Goal: Task Accomplishment & Management: Manage account settings

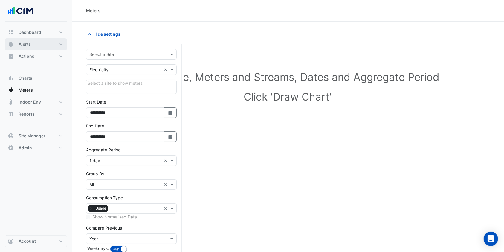
click at [28, 50] on button "Alerts" at bounding box center [36, 44] width 62 height 12
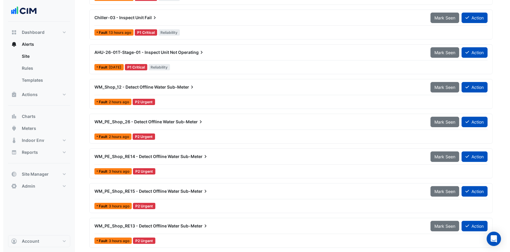
scroll to position [95, 0]
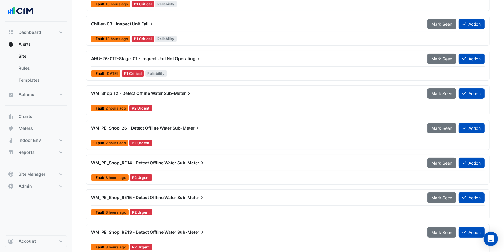
click at [167, 99] on div "WM_Shop_12 - Detect Offline Water Sub-Meter Mark Seen Action" at bounding box center [288, 94] width 394 height 13
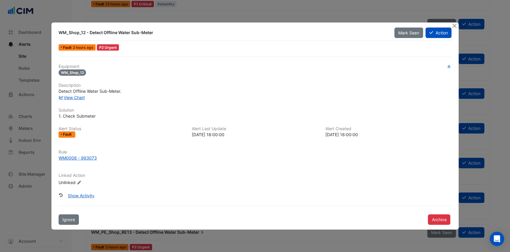
click at [431, 31] on icon at bounding box center [432, 33] width 4 height 4
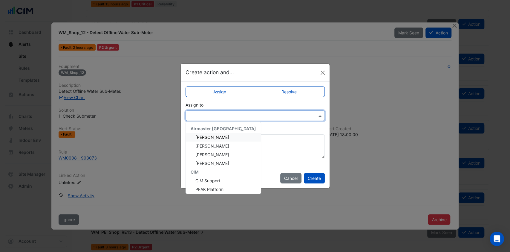
click at [296, 118] on div at bounding box center [255, 115] width 139 height 10
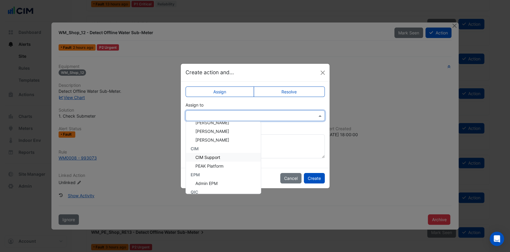
click at [213, 155] on span "CIM Support" at bounding box center [208, 157] width 25 height 5
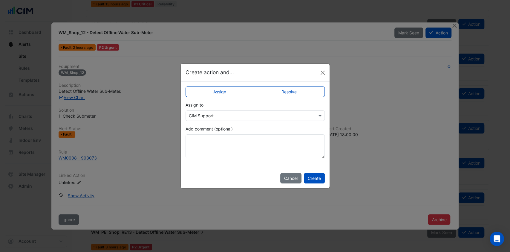
click at [311, 176] on button "Create" at bounding box center [314, 178] width 21 height 10
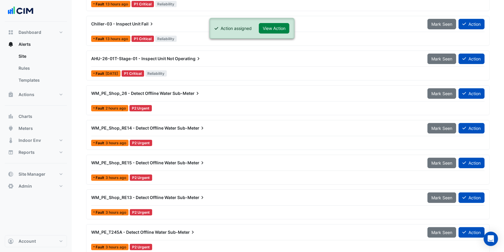
click at [275, 30] on button "View Action" at bounding box center [274, 28] width 31 height 10
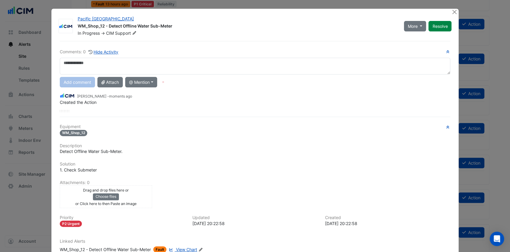
scroll to position [40, 0]
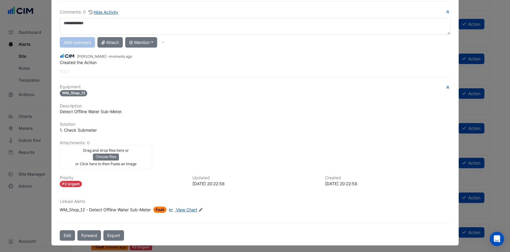
click at [61, 231] on button "Edit" at bounding box center [67, 235] width 15 height 10
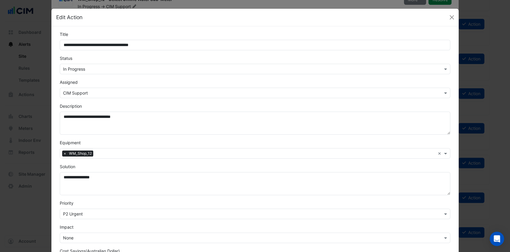
scroll to position [25, 0]
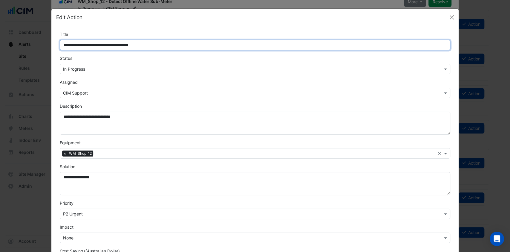
click at [166, 45] on input "**********" at bounding box center [255, 45] width 391 height 10
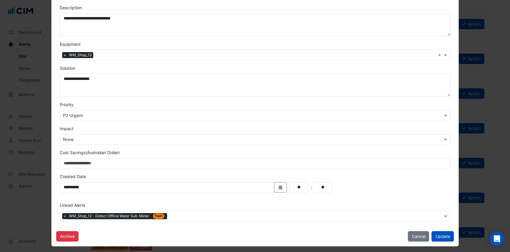
scroll to position [101, 0]
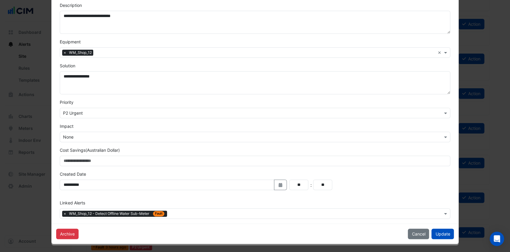
type input "**********"
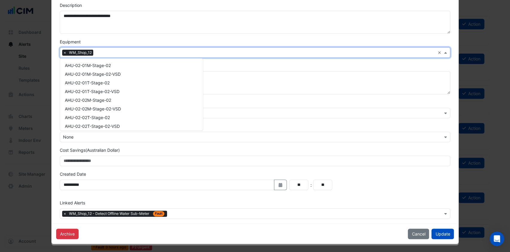
click at [107, 53] on input "text" at bounding box center [266, 53] width 340 height 6
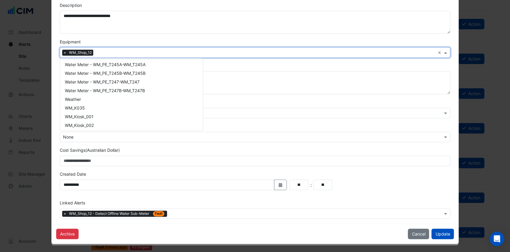
scroll to position [3600, 0]
click at [79, 89] on span "WM_K035" at bounding box center [75, 89] width 20 height 5
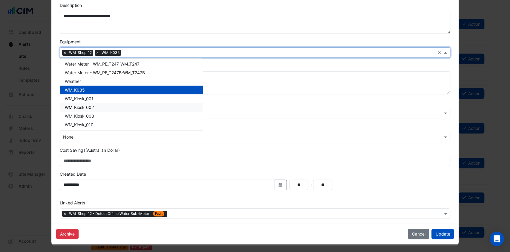
drag, startPoint x: 77, startPoint y: 99, endPoint x: 77, endPoint y: 108, distance: 8.4
click at [77, 108] on span "WM_Kiosk_002" at bounding box center [79, 107] width 29 height 5
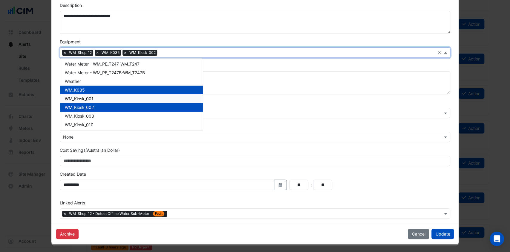
click at [80, 98] on span "WM_Kiosk_001" at bounding box center [79, 98] width 29 height 5
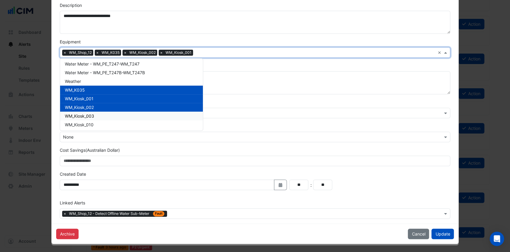
click at [80, 113] on span "WM_Kiosk_003" at bounding box center [79, 115] width 29 height 5
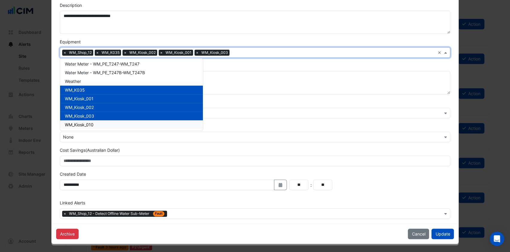
click at [78, 123] on span "WM_Kiosk_010" at bounding box center [79, 124] width 29 height 5
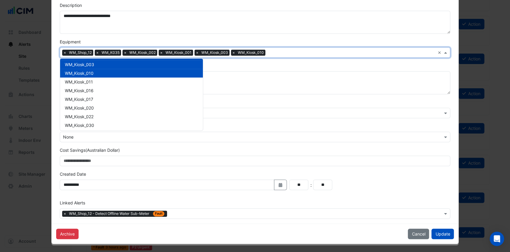
scroll to position [3651, 0]
click at [78, 83] on span "WM_Kiosk_011" at bounding box center [79, 82] width 28 height 5
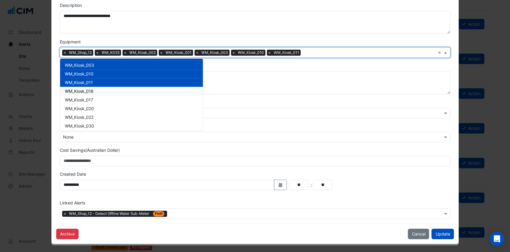
click at [78, 90] on span "WM_Kiosk_016" at bounding box center [79, 91] width 29 height 5
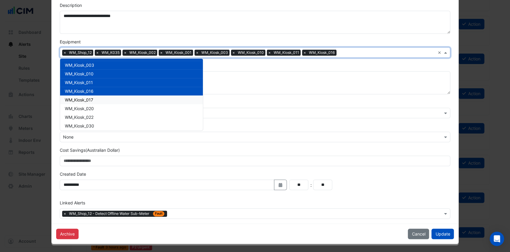
click at [77, 97] on span "WM_Kiosk_017" at bounding box center [79, 99] width 28 height 5
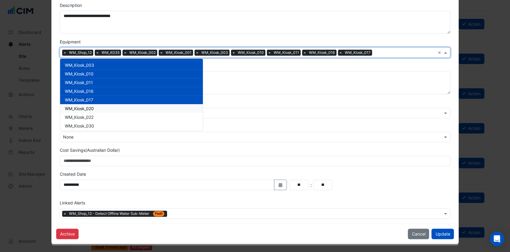
click at [76, 111] on div "WM_Kiosk_020" at bounding box center [131, 108] width 143 height 9
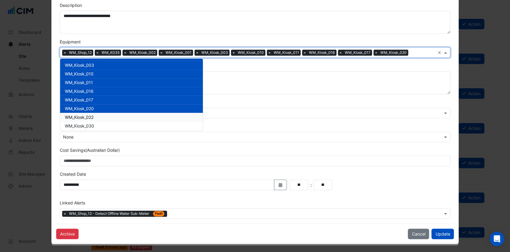
click at [75, 117] on span "WM_Kiosk_022" at bounding box center [79, 117] width 29 height 5
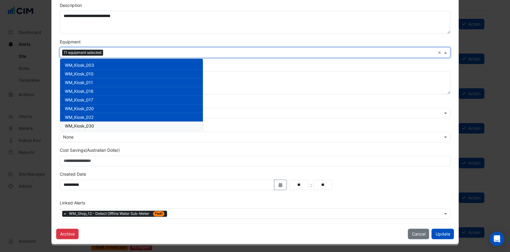
click at [75, 122] on div "WM_Kiosk_030" at bounding box center [131, 125] width 143 height 9
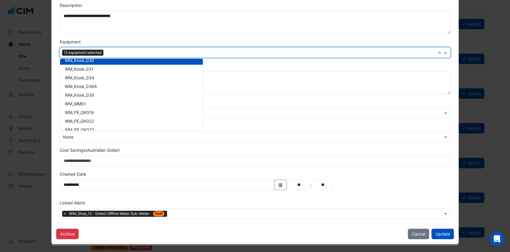
scroll to position [3717, 0]
click at [78, 66] on span "WM_Kiosk_031" at bounding box center [79, 68] width 29 height 5
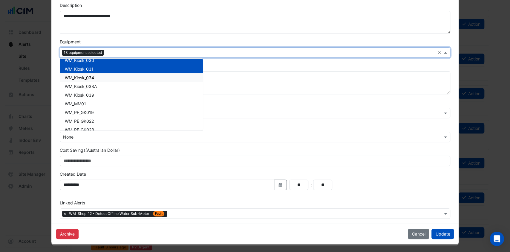
click at [77, 76] on span "WM_Kiosk_034" at bounding box center [79, 77] width 29 height 5
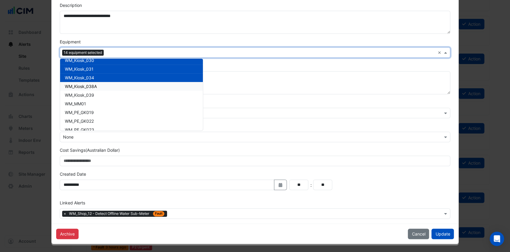
click at [77, 84] on span "WM_Kiosk_038A" at bounding box center [81, 86] width 32 height 5
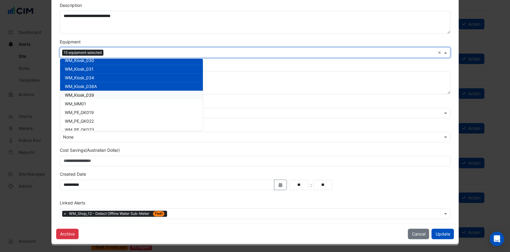
click at [77, 92] on span "WM_Kiosk_039" at bounding box center [79, 94] width 29 height 5
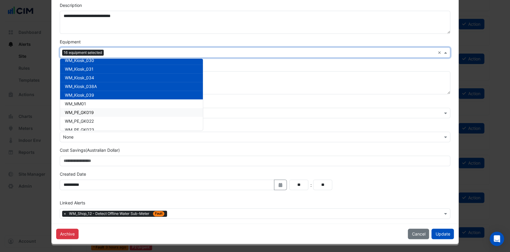
drag, startPoint x: 77, startPoint y: 102, endPoint x: 77, endPoint y: 110, distance: 8.1
click at [77, 110] on span "WM_PE_GK019" at bounding box center [79, 112] width 29 height 5
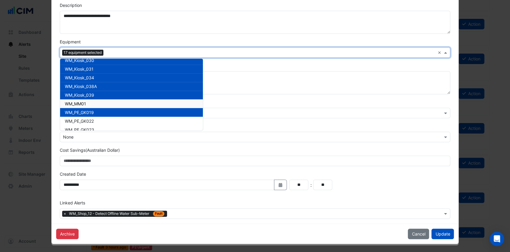
click at [75, 102] on span "WM_MM01" at bounding box center [75, 103] width 21 height 5
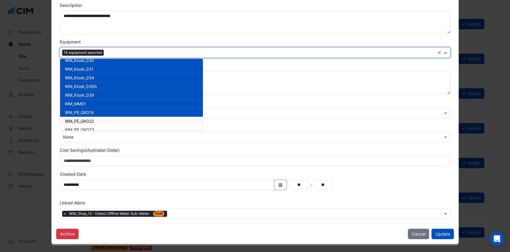
click at [75, 118] on span "WM_PE_GK022" at bounding box center [79, 120] width 29 height 5
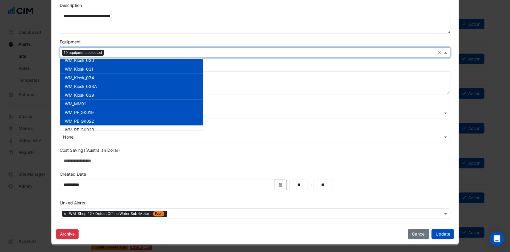
click at [75, 124] on div "WM_PE_GK022" at bounding box center [131, 121] width 143 height 9
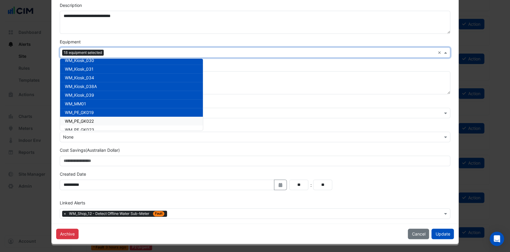
click at [75, 124] on div "WM_PE_GK022" at bounding box center [131, 121] width 143 height 9
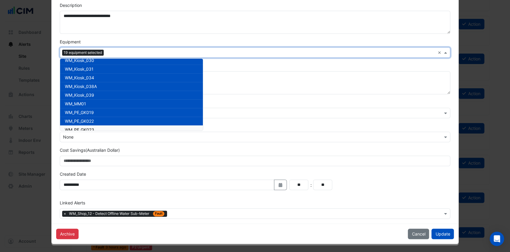
click at [75, 127] on span "WM_PE_GK023" at bounding box center [79, 129] width 29 height 5
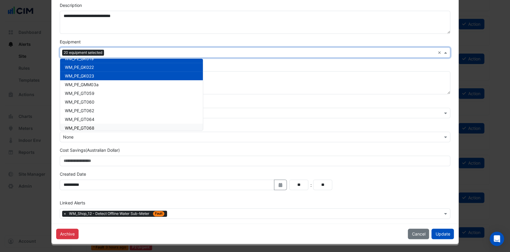
scroll to position [3771, 0]
click at [78, 82] on span "WM_PE_GMM03a" at bounding box center [82, 84] width 34 height 5
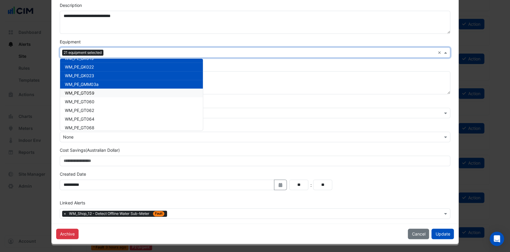
click at [77, 94] on span "WM_PE_GT059" at bounding box center [80, 92] width 30 height 5
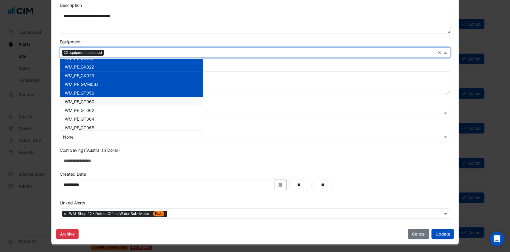
click at [77, 101] on span "WM_PE_GT060" at bounding box center [80, 101] width 30 height 5
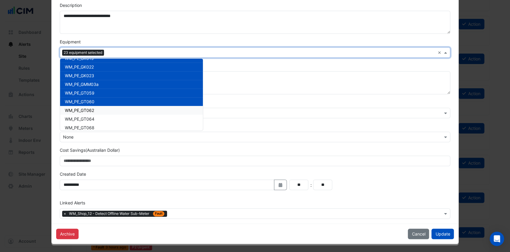
click at [77, 109] on span "WM_PE_GT062" at bounding box center [79, 110] width 29 height 5
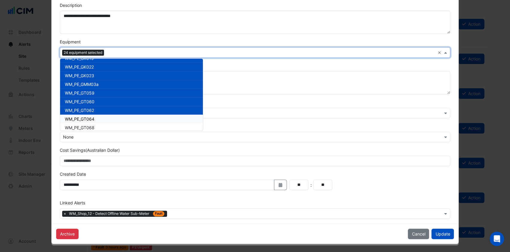
click at [78, 115] on div "WM_PE_GT064" at bounding box center [131, 119] width 143 height 9
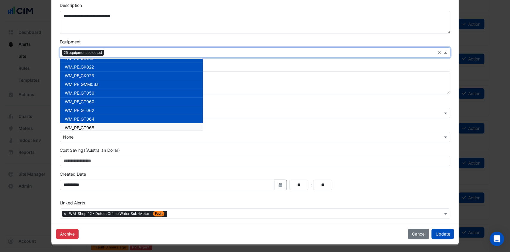
click at [79, 125] on span "WM_PE_GT068" at bounding box center [80, 127] width 30 height 5
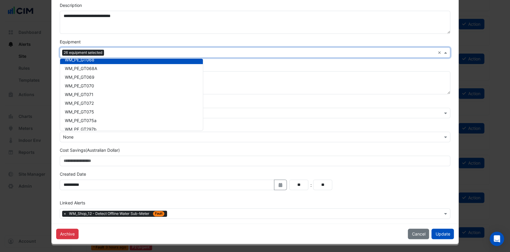
scroll to position [3839, 0]
click at [74, 62] on div "WM_PE_GT068" at bounding box center [131, 59] width 143 height 9
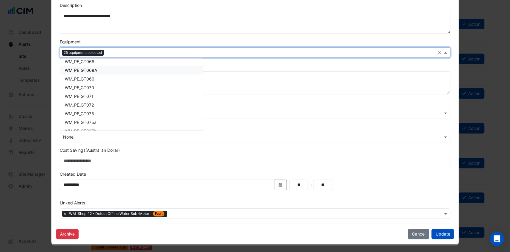
scroll to position [3836, 0]
click at [76, 65] on div "WM_PE_GT068" at bounding box center [131, 62] width 143 height 9
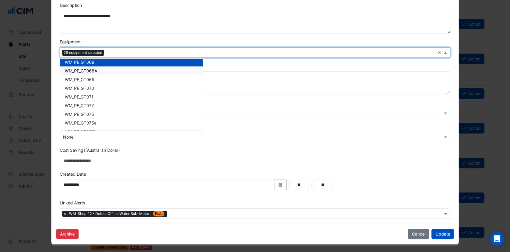
click at [76, 69] on span "WM_PE_GT068A" at bounding box center [81, 70] width 32 height 5
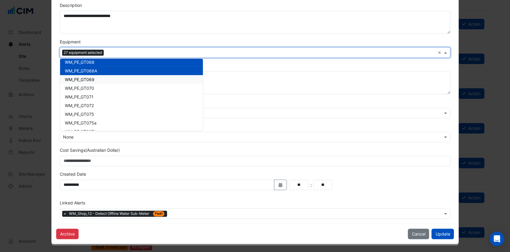
click at [77, 78] on span "WM_PE_GT069" at bounding box center [80, 79] width 30 height 5
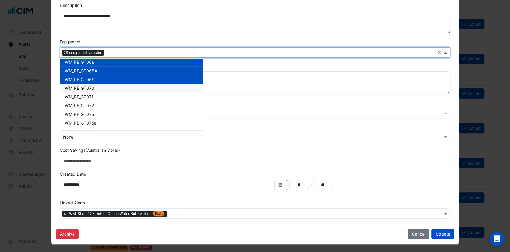
click at [78, 84] on div "WM_PE_GT070" at bounding box center [131, 88] width 143 height 9
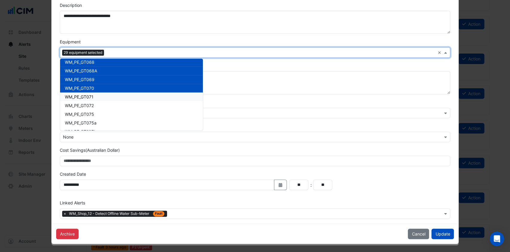
click at [78, 94] on span "WM_PE_GT071" at bounding box center [79, 96] width 29 height 5
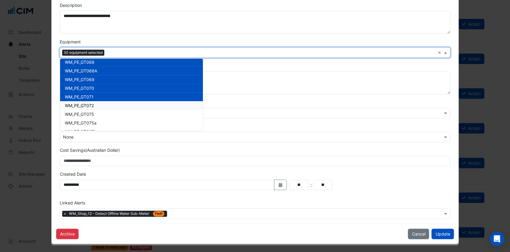
click at [80, 104] on span "WM_PE_GT072" at bounding box center [79, 105] width 29 height 5
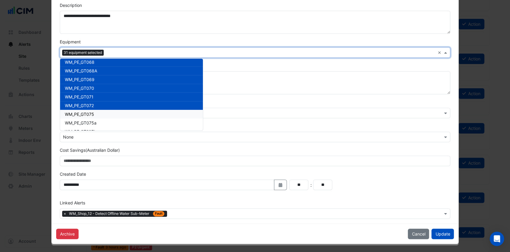
click at [80, 114] on span "WM_PE_GT075" at bounding box center [79, 114] width 29 height 5
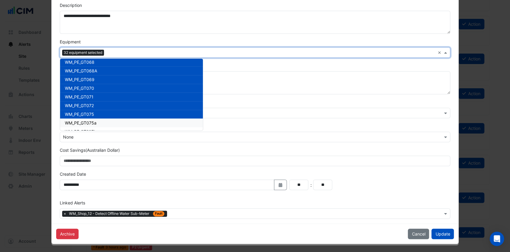
click at [81, 121] on span "WM_PE_GT075a" at bounding box center [81, 122] width 32 height 5
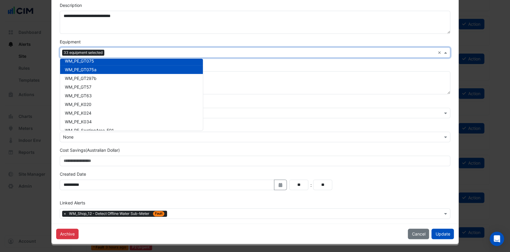
scroll to position [3890, 0]
click at [81, 80] on div "WM_PE_GT297b" at bounding box center [131, 78] width 143 height 9
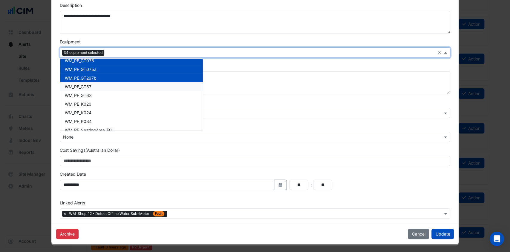
click at [81, 89] on div "WM_PE_GT57" at bounding box center [131, 86] width 143 height 9
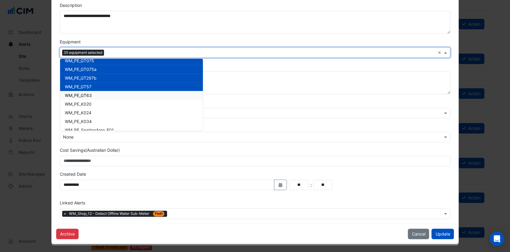
click at [81, 97] on span "WM_PE_GT63" at bounding box center [78, 95] width 27 height 5
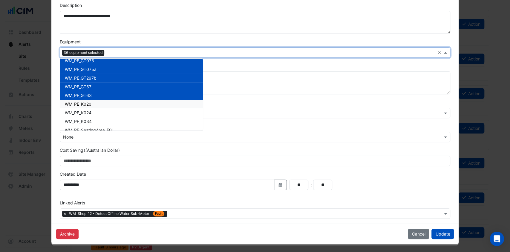
click at [82, 103] on span "WM_PE_K020" at bounding box center [78, 103] width 27 height 5
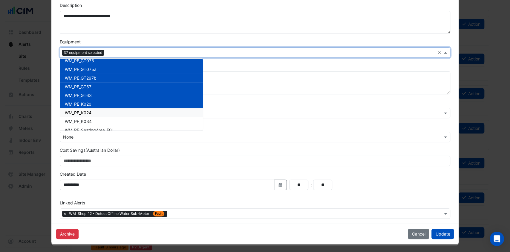
click at [82, 112] on span "WM_PE_K024" at bounding box center [78, 112] width 27 height 5
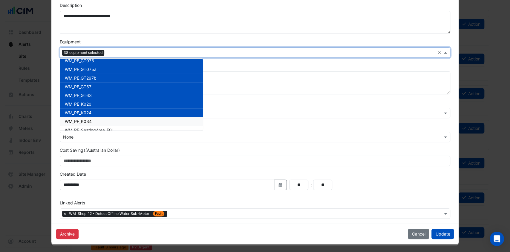
click at [80, 121] on span "WM_PE_K034" at bounding box center [78, 121] width 27 height 5
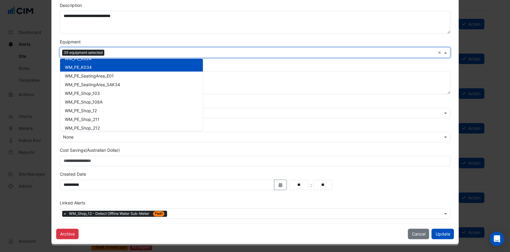
scroll to position [3944, 0]
click at [77, 77] on span "WM_PE_SeatingArea_E01" at bounding box center [89, 75] width 49 height 5
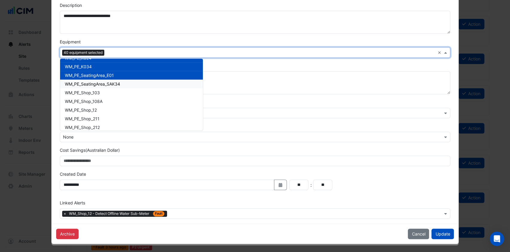
click at [78, 84] on span "WM_PE_SeatingArea_SAK34" at bounding box center [92, 83] width 55 height 5
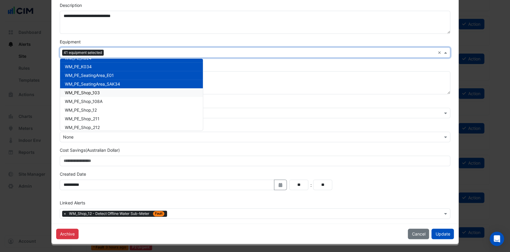
click at [80, 92] on span "WM_PE_Shop_103" at bounding box center [82, 92] width 35 height 5
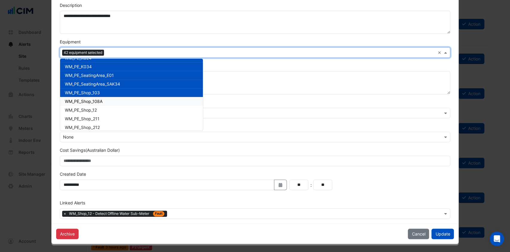
click at [80, 100] on span "WM_PE_Shop_108A" at bounding box center [84, 101] width 38 height 5
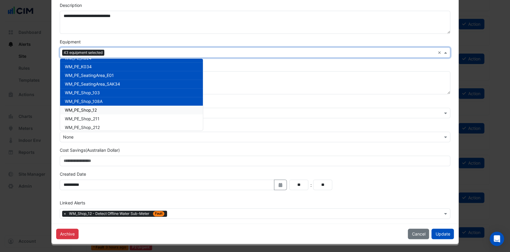
click at [81, 112] on div "WM_PE_Shop_12" at bounding box center [131, 110] width 143 height 9
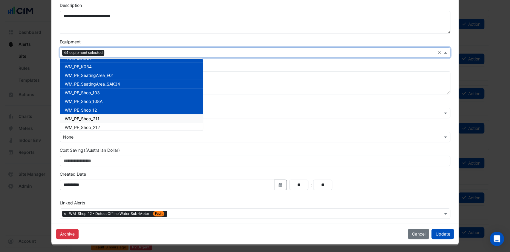
click at [82, 119] on span "WM_PE_Shop_211" at bounding box center [82, 118] width 35 height 5
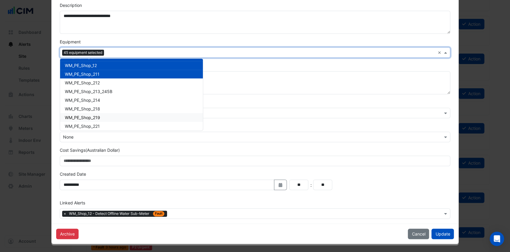
scroll to position [3988, 0]
click at [77, 85] on span "WM_PE_Shop_212" at bounding box center [82, 83] width 35 height 5
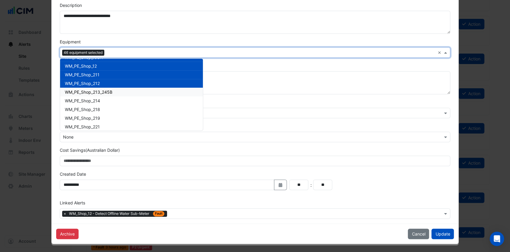
click at [78, 92] on span "WM_PE_Shop_213_245B" at bounding box center [89, 91] width 48 height 5
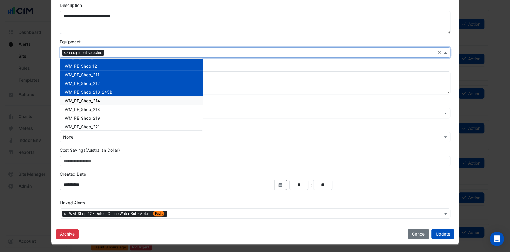
click at [79, 102] on span "WM_PE_Shop_214" at bounding box center [82, 100] width 35 height 5
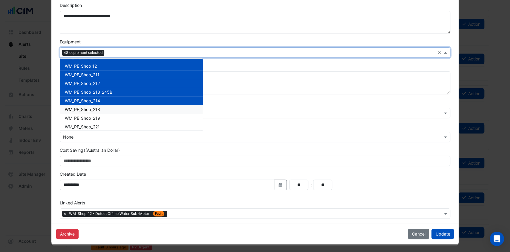
click at [80, 110] on span "WM_PE_Shop_218" at bounding box center [82, 109] width 35 height 5
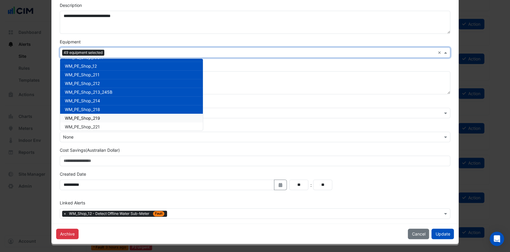
click at [80, 118] on span "WM_PE_Shop_219" at bounding box center [82, 117] width 35 height 5
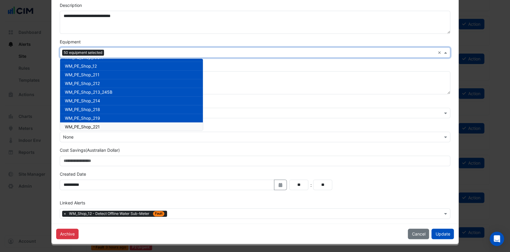
click at [79, 127] on span "WM_PE_Shop_221" at bounding box center [82, 126] width 35 height 5
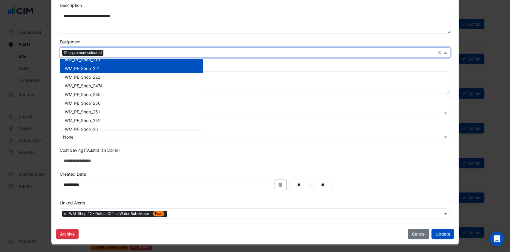
scroll to position [4051, 0]
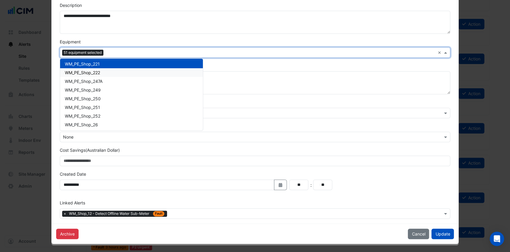
click at [78, 75] on div "WM_PE_Shop_222" at bounding box center [131, 72] width 143 height 9
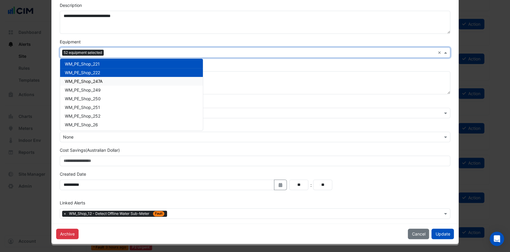
click at [79, 79] on span "WM_PE_Shop_247A" at bounding box center [84, 81] width 38 height 5
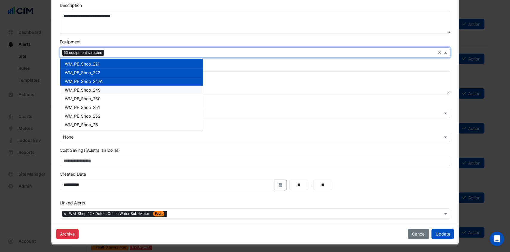
click at [80, 88] on span "WM_PE_Shop_249" at bounding box center [83, 89] width 36 height 5
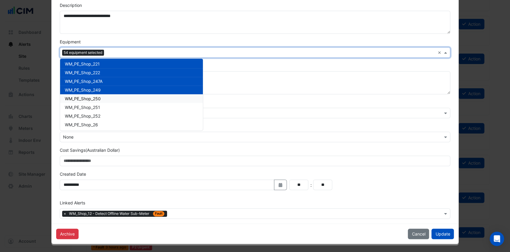
click at [82, 97] on span "WM_PE_Shop_250" at bounding box center [83, 98] width 36 height 5
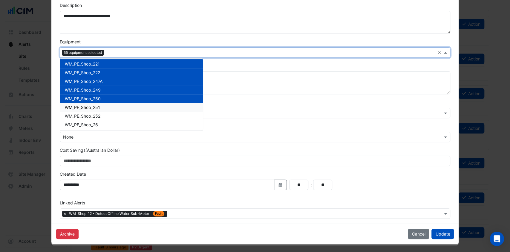
click at [83, 107] on span "WM_PE_Shop_251" at bounding box center [82, 107] width 35 height 5
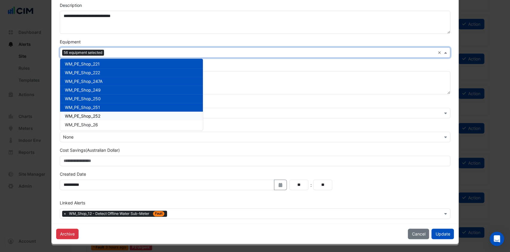
click at [84, 116] on span "WM_PE_Shop_252" at bounding box center [83, 115] width 36 height 5
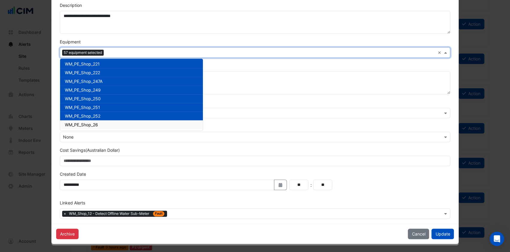
click at [85, 124] on span "WM_PE_Shop_26" at bounding box center [81, 124] width 33 height 5
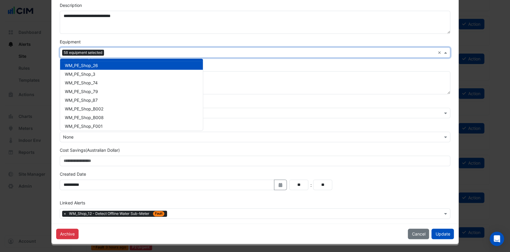
scroll to position [4111, 0]
click at [77, 73] on span "WM_PE_Shop_3" at bounding box center [80, 73] width 31 height 5
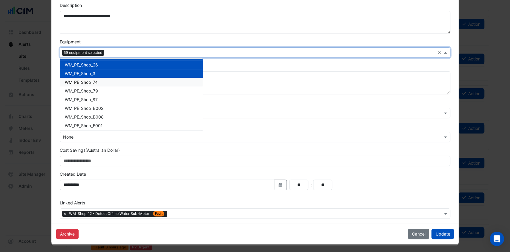
click at [79, 82] on span "WM_PE_Shop_74" at bounding box center [81, 82] width 33 height 5
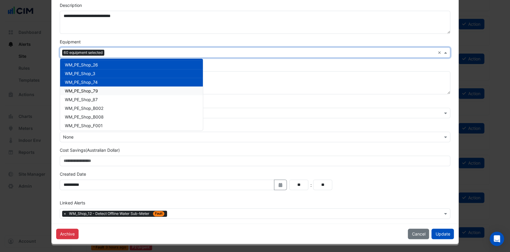
click at [80, 89] on span "WM_PE_Shop_79" at bounding box center [81, 90] width 33 height 5
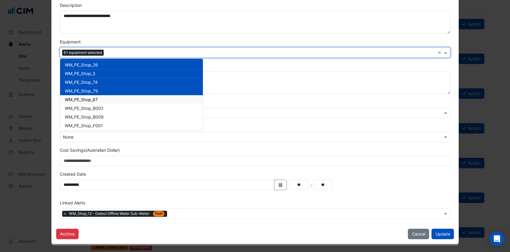
click at [82, 97] on span "WM_PE_Shop_87" at bounding box center [81, 99] width 33 height 5
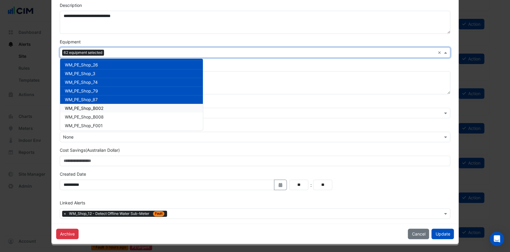
click at [84, 107] on span "WM_PE_Shop_B002" at bounding box center [84, 108] width 39 height 5
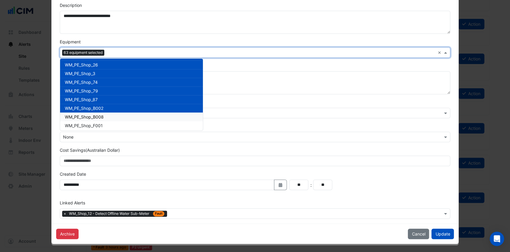
click at [85, 115] on span "WM_PE_Shop_B008" at bounding box center [84, 116] width 39 height 5
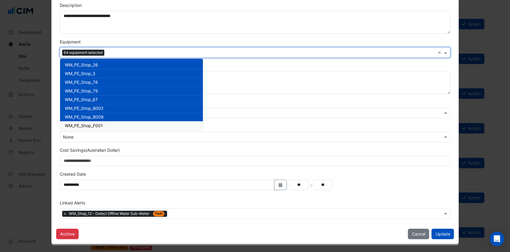
click at [86, 125] on span "WM_PE_Shop_F001" at bounding box center [84, 125] width 38 height 5
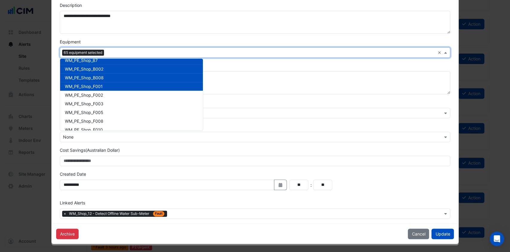
scroll to position [4151, 0]
click at [86, 97] on div "WM_PE_Shop_F002" at bounding box center [131, 94] width 143 height 9
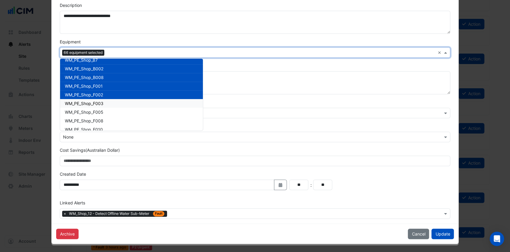
click at [88, 105] on span "WM_PE_Shop_F003" at bounding box center [84, 103] width 39 height 5
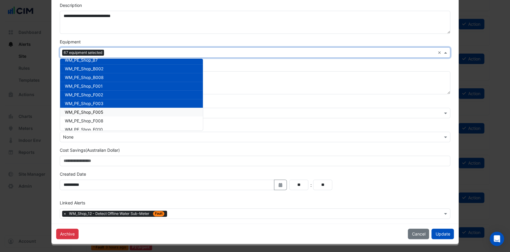
click at [92, 112] on span "WM_PE_Shop_F005" at bounding box center [84, 111] width 39 height 5
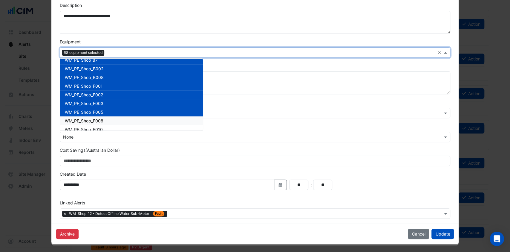
click at [92, 119] on span "WM_PE_Shop_F008" at bounding box center [84, 120] width 39 height 5
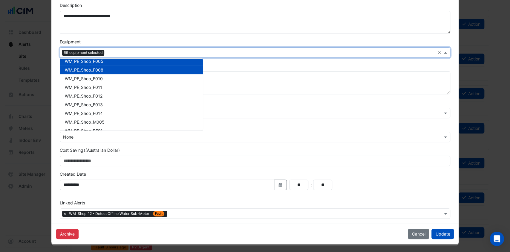
scroll to position [4206, 0]
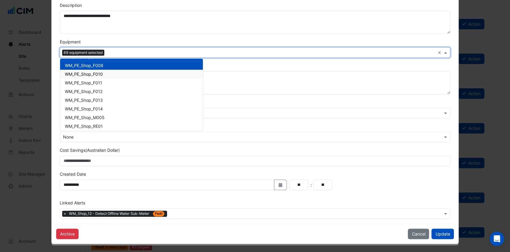
click at [79, 74] on span "WM_PE_Shop_F010" at bounding box center [84, 73] width 38 height 5
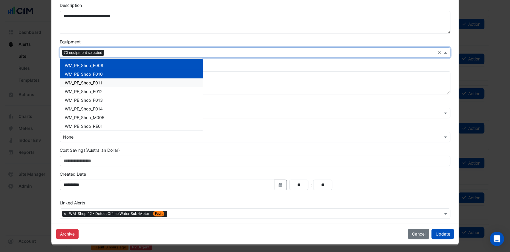
click at [84, 80] on span "WM_PE_Shop_F011" at bounding box center [83, 82] width 37 height 5
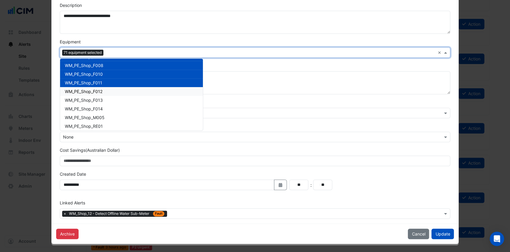
click at [85, 92] on span "WM_PE_Shop_F012" at bounding box center [84, 91] width 38 height 5
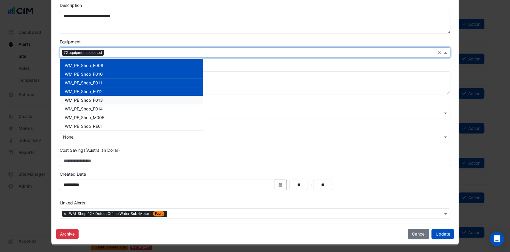
click at [84, 98] on span "WM_PE_Shop_F013" at bounding box center [84, 99] width 38 height 5
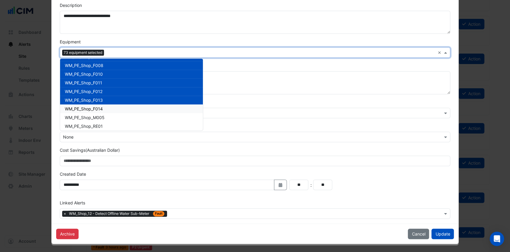
click at [84, 109] on span "WM_PE_Shop_F014" at bounding box center [84, 108] width 38 height 5
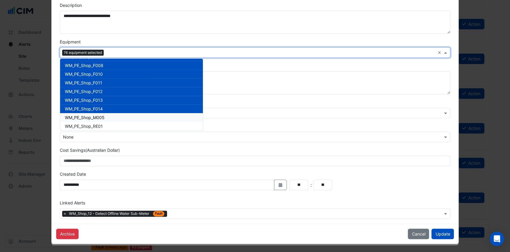
click at [84, 115] on span "WM_PE_Shop_M005" at bounding box center [85, 117] width 40 height 5
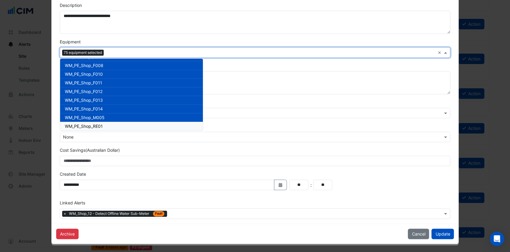
click at [83, 124] on span "WM_PE_Shop_RE01" at bounding box center [84, 125] width 38 height 5
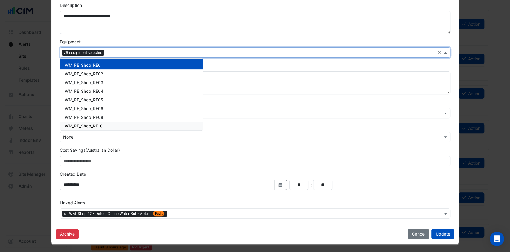
scroll to position [4267, 0]
click at [83, 73] on span "WM_PE_Shop_RE02" at bounding box center [84, 73] width 38 height 5
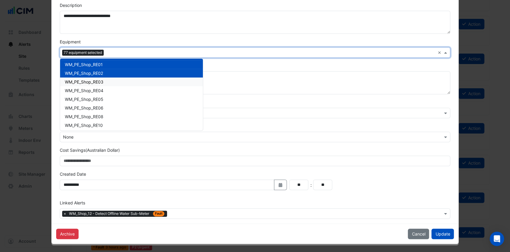
click at [83, 81] on span "WM_PE_Shop_RE03" at bounding box center [84, 81] width 39 height 5
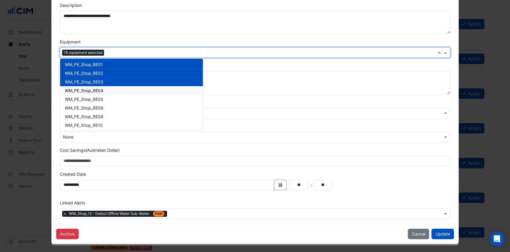
click at [83, 91] on span "WM_PE_Shop_RE04" at bounding box center [84, 90] width 39 height 5
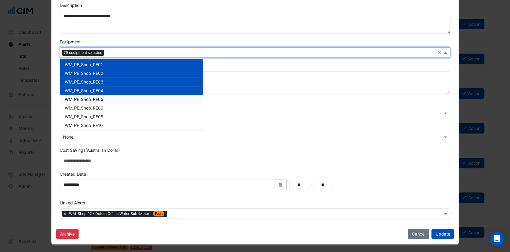
click at [84, 97] on span "WM_PE_Shop_RE05" at bounding box center [84, 99] width 39 height 5
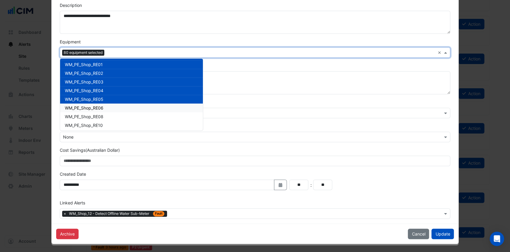
click at [89, 106] on span "WM_PE_Shop_RE06" at bounding box center [84, 107] width 39 height 5
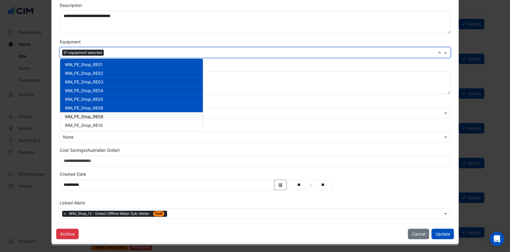
click at [88, 114] on span "WM_PE_Shop_RE08" at bounding box center [84, 116] width 39 height 5
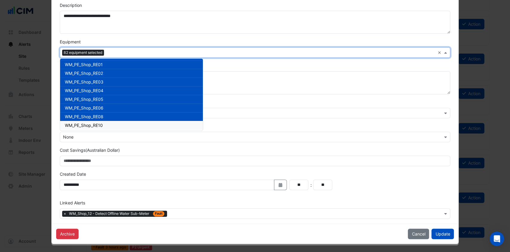
click at [88, 125] on span "WM_PE_Shop_RE10" at bounding box center [84, 125] width 38 height 5
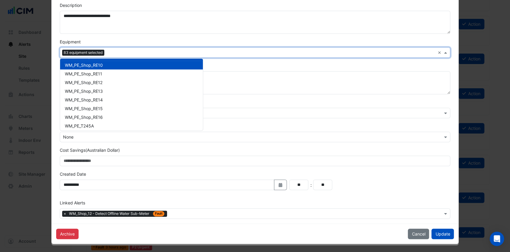
scroll to position [4327, 0]
click at [83, 77] on div "WM_PE_Shop_RE11" at bounding box center [131, 74] width 143 height 9
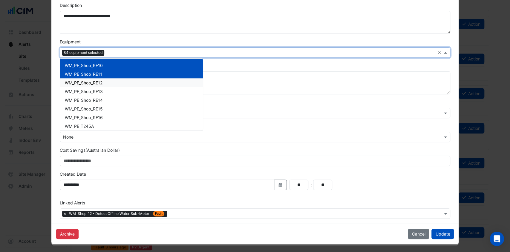
click at [83, 82] on span "WM_PE_Shop_RE12" at bounding box center [84, 82] width 38 height 5
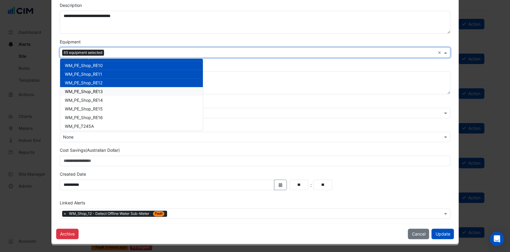
click at [83, 89] on span "WM_PE_Shop_RE13" at bounding box center [84, 91] width 38 height 5
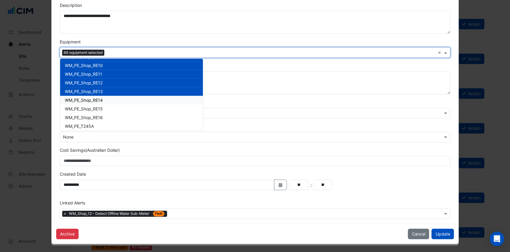
click at [84, 102] on div "WM_PE_Shop_RE14" at bounding box center [131, 100] width 143 height 9
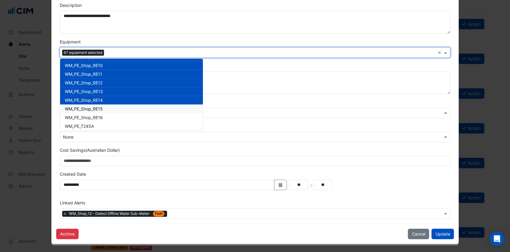
click at [84, 109] on span "WM_PE_Shop_RE15" at bounding box center [84, 108] width 38 height 5
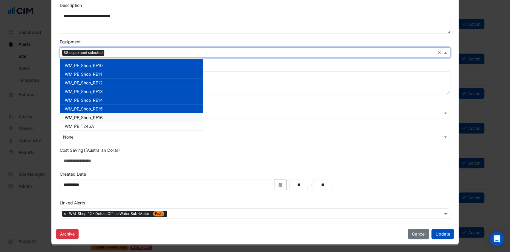
click at [84, 117] on span "WM_PE_Shop_RE16" at bounding box center [84, 117] width 38 height 5
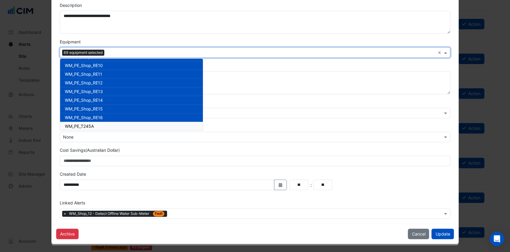
click at [84, 124] on span "WM_PE_T245A" at bounding box center [79, 125] width 29 height 5
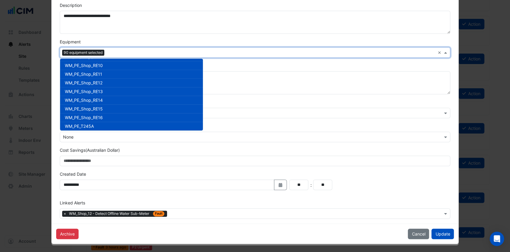
scroll to position [4364, 0]
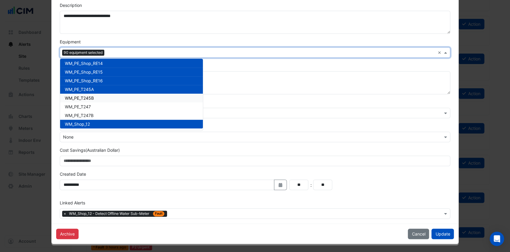
click at [83, 95] on span "WM_PE_T245B" at bounding box center [79, 97] width 29 height 5
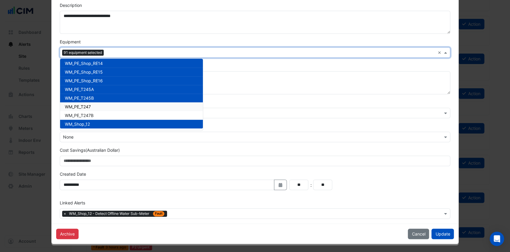
click at [80, 109] on div "WM_PE_T247" at bounding box center [131, 106] width 143 height 9
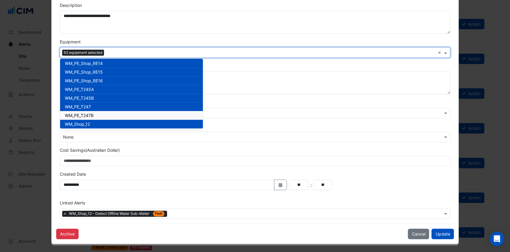
click at [80, 114] on span "WM_PE_T247B" at bounding box center [79, 115] width 29 height 5
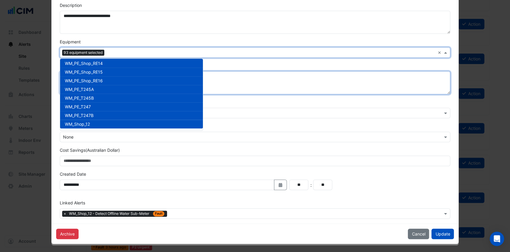
click at [266, 83] on textarea "**********" at bounding box center [255, 82] width 391 height 23
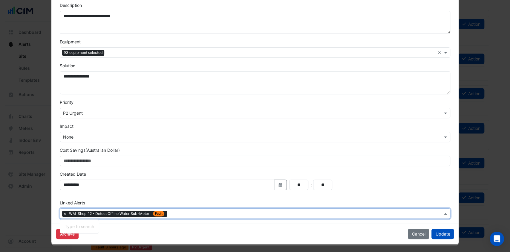
click at [180, 216] on input "text" at bounding box center [306, 214] width 273 height 6
type input "*"
type input "*******"
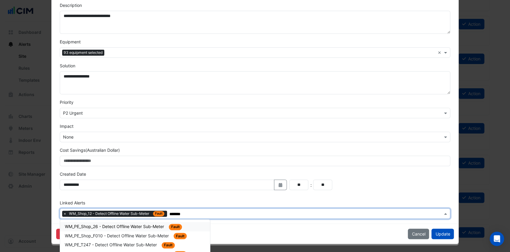
scroll to position [140, 0]
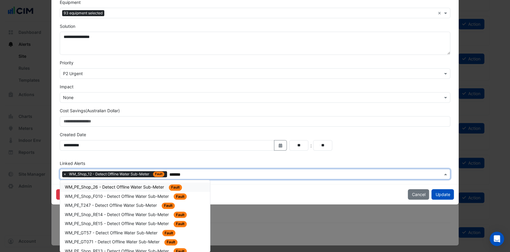
click at [164, 185] on div "WM_PE_Shop_26 - Detect Offline Water Sub-Meter Fault" at bounding box center [135, 187] width 141 height 7
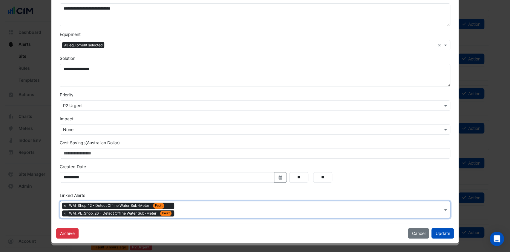
scroll to position [108, 0]
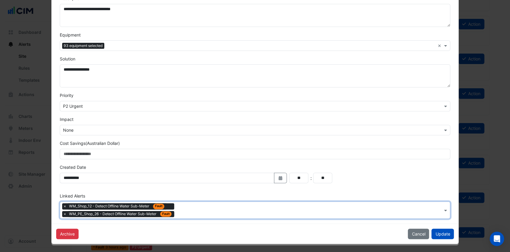
click at [178, 211] on input "text" at bounding box center [310, 211] width 266 height 6
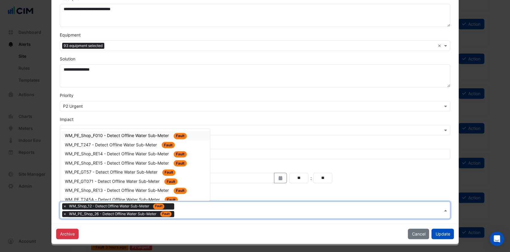
click at [133, 135] on span "WM_PE_Shop_F010 - Detect Offline Water Sub-Meter" at bounding box center [117, 135] width 105 height 5
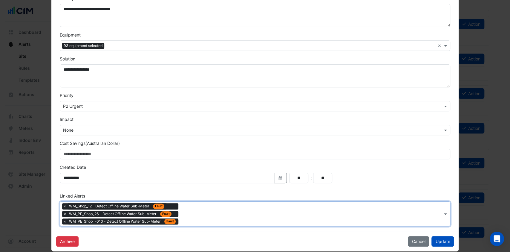
scroll to position [115, 0]
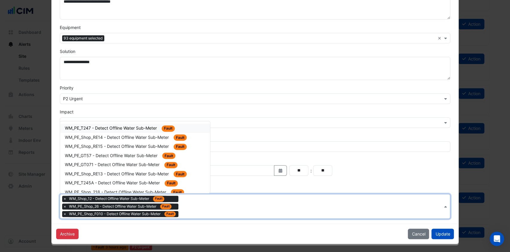
click at [182, 206] on input "text" at bounding box center [312, 207] width 262 height 6
click at [135, 128] on span "WM_PE_T247 - Detect Offline Water Sub-Meter" at bounding box center [111, 127] width 93 height 5
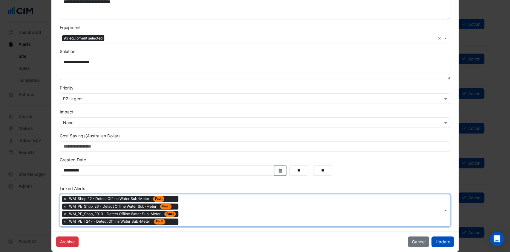
scroll to position [123, 0]
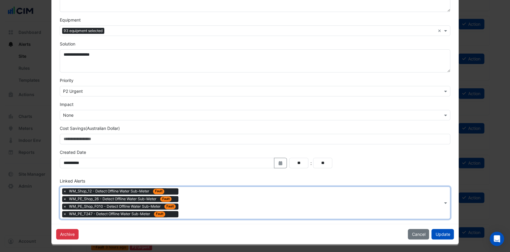
click at [185, 209] on div "Type to search tickets × WM_Shop_12 - Detect Offline Water Sub-Meter Fault × WM…" at bounding box center [251, 203] width 383 height 32
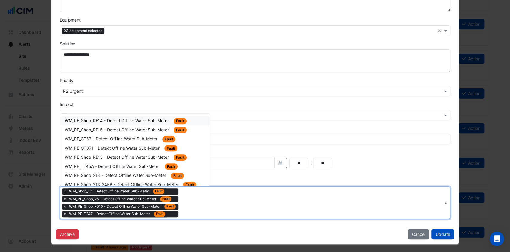
click at [145, 120] on span "WM_PE_Shop_RE14 - Detect Offline Water Sub-Meter" at bounding box center [117, 120] width 105 height 5
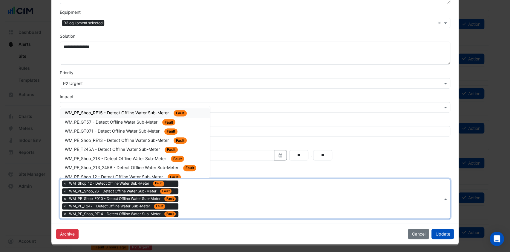
click at [182, 199] on input "text" at bounding box center [312, 199] width 262 height 6
click at [136, 107] on div "WM_PE_Shop_RE15 - Detect Offline Water Sub-Meter Fault WM_PE_GT57 - Detect Offl…" at bounding box center [135, 142] width 150 height 72
click at [136, 110] on span "WM_PE_Shop_RE15 - Detect Offline Water Sub-Meter" at bounding box center [117, 112] width 105 height 5
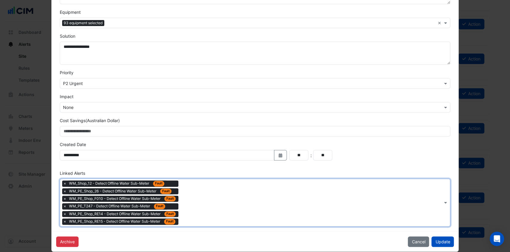
scroll to position [138, 0]
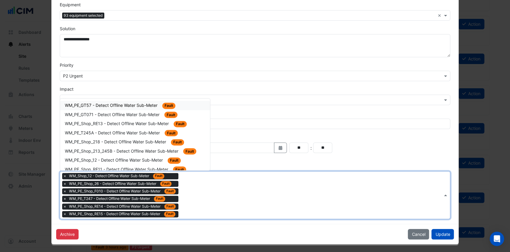
click at [182, 205] on div "Type to search tickets × WM_Shop_12 - Detect Offline Water Sub-Meter Fault × WM…" at bounding box center [251, 194] width 383 height 47
click at [116, 106] on span "WM_PE_GT57 - Detect Offline Water Sub-Meter" at bounding box center [112, 105] width 94 height 5
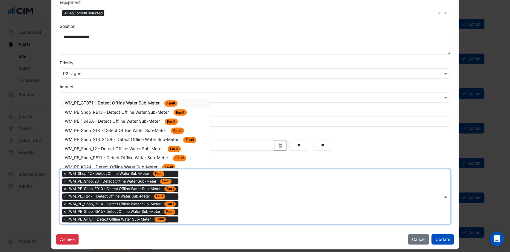
click at [179, 191] on div "Type to search tickets × WM_Shop_12 - Detect Offline Water Sub-Meter Fault × WM…" at bounding box center [251, 196] width 383 height 55
click at [127, 104] on span "WM_PE_GT071 - Detect Offline Water Sub-Meter" at bounding box center [113, 102] width 96 height 5
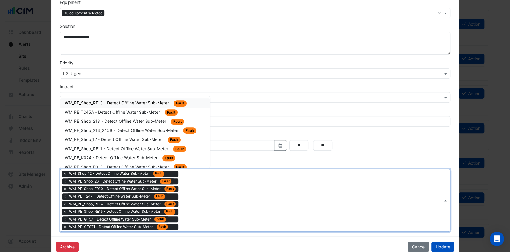
click at [191, 194] on div "Type to search tickets × WM_Shop_12 - Detect Offline Water Sub-Meter Fault × WM…" at bounding box center [251, 200] width 383 height 62
click at [128, 103] on span "WM_PE_Shop_RE13 - Detect Offline Water Sub-Meter" at bounding box center [117, 102] width 105 height 5
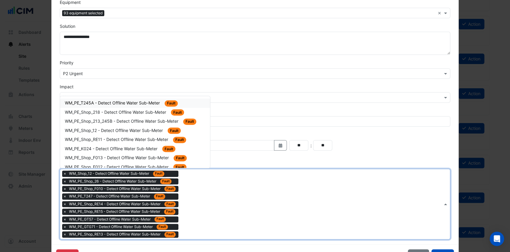
click at [211, 201] on input "text" at bounding box center [312, 204] width 262 height 6
click at [136, 103] on span "WM_PE_T245A - Detect Offline Water Sub-Meter" at bounding box center [113, 102] width 96 height 5
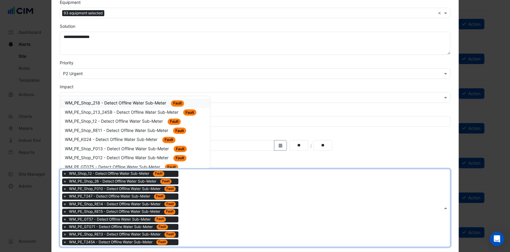
click at [197, 198] on div "Type to search tickets × WM_Shop_12 - Detect Offline Water Sub-Meter Fault × WM…" at bounding box center [251, 207] width 383 height 77
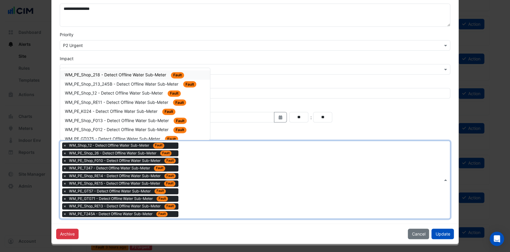
click at [124, 72] on span "WM_PE_Shop_218 - Detect Offline Water Sub-Meter" at bounding box center [116, 74] width 103 height 5
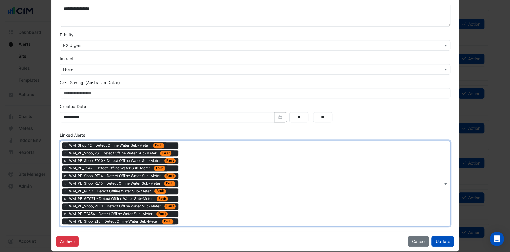
click at [195, 162] on div "Type to search tickets × WM_Shop_12 - Detect Offline Water Sub-Meter Fault × WM…" at bounding box center [251, 183] width 383 height 85
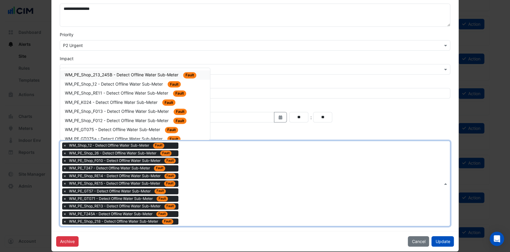
click at [123, 75] on span "WM_PE_Shop_213_245B - Detect Offline Water Sub-Meter" at bounding box center [122, 74] width 115 height 5
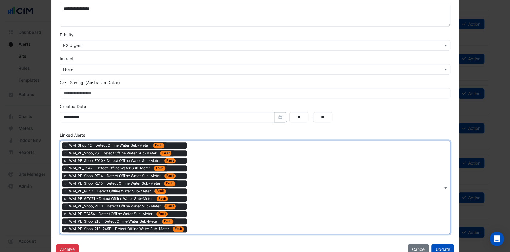
click at [192, 161] on div "Type to search tickets × WM_Shop_12 - Detect Offline Water Sub-Meter Fault × WM…" at bounding box center [251, 187] width 383 height 93
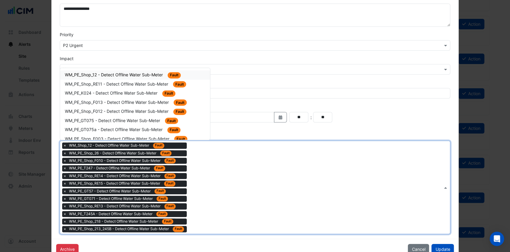
click at [118, 75] on span "WM_PE_Shop_12 - Detect Offline Water Sub-Meter" at bounding box center [114, 74] width 99 height 5
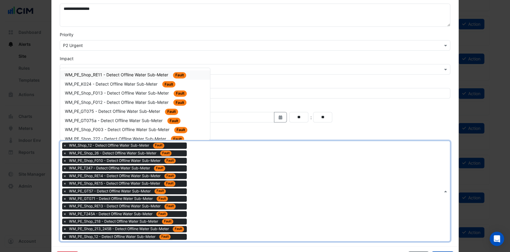
click at [191, 173] on div "Type to search tickets × WM_Shop_12 - Detect Offline Water Sub-Meter Fault × WM…" at bounding box center [251, 191] width 383 height 100
click at [121, 73] on span "WM_PE_Shop_RE11 - Detect Offline Water Sub-Meter" at bounding box center [117, 74] width 105 height 5
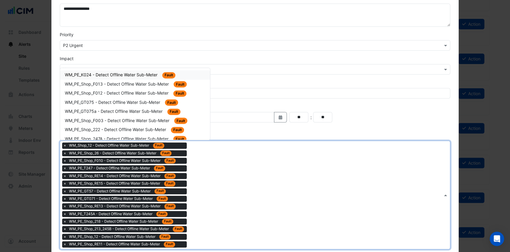
click at [210, 183] on div "Type to search tickets × WM_Shop_12 - Detect Offline Water Sub-Meter Fault × WM…" at bounding box center [251, 195] width 383 height 108
click at [135, 75] on span "WM_PE_K024 - Detect Offline Water Sub-Meter" at bounding box center [112, 74] width 94 height 5
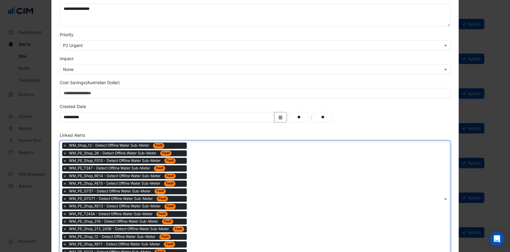
scroll to position [206, 0]
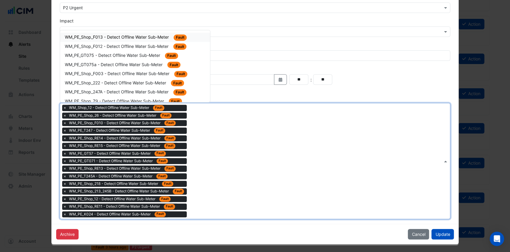
click at [210, 173] on div "Type to search tickets × WM_Shop_12 - Detect Offline Water Sub-Meter Fault × WM…" at bounding box center [251, 160] width 383 height 115
click at [129, 39] on span "WM_PE_Shop_F013 - Detect Offline Water Sub-Meter" at bounding box center [117, 36] width 105 height 5
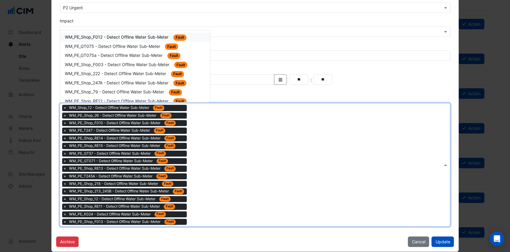
click at [215, 164] on input "text" at bounding box center [316, 165] width 254 height 6
click at [143, 36] on span "WM_PE_Shop_F012 - Detect Offline Water Sub-Meter" at bounding box center [117, 36] width 105 height 5
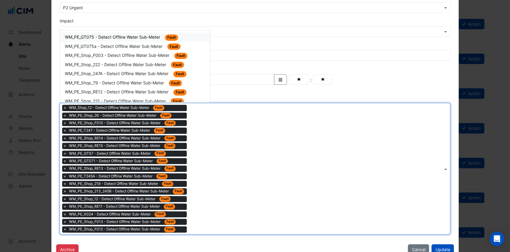
click at [202, 138] on div "Type to search tickets × WM_Shop_12 - Detect Offline Water Sub-Meter Fault × WM…" at bounding box center [251, 168] width 383 height 130
click at [129, 38] on span "WM_PE_GT075 - Detect Offline Water Sub-Meter" at bounding box center [113, 36] width 97 height 5
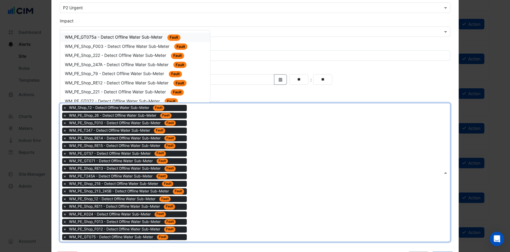
click at [201, 141] on div "Type to search tickets × WM_Shop_12 - Detect Offline Water Sub-Meter Fault × WM…" at bounding box center [251, 172] width 383 height 138
click at [132, 36] on span "WM_PE_GT075a - Detect Offline Water Sub-Meter" at bounding box center [114, 36] width 99 height 5
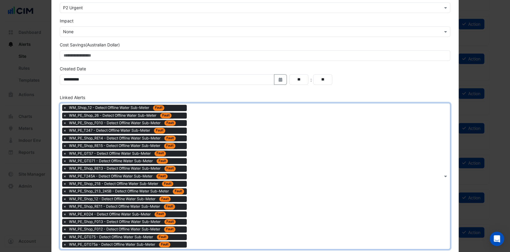
scroll to position [237, 0]
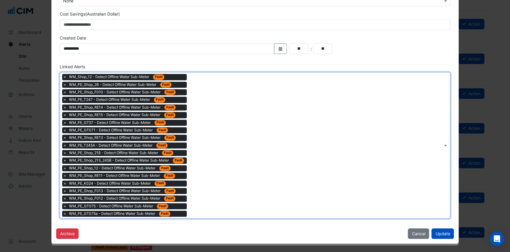
click at [216, 160] on div "Type to search tickets × WM_Shop_12 - Detect Offline Water Sub-Meter Fault × WM…" at bounding box center [251, 145] width 383 height 146
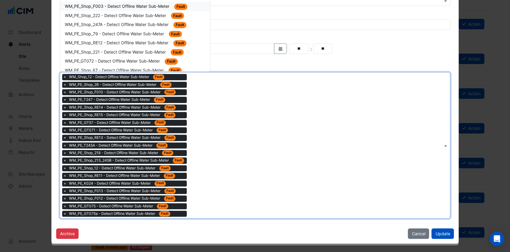
click at [128, 5] on span "WM_PE_Shop_F003 - Detect Offline Water Sub-Meter" at bounding box center [118, 6] width 106 height 5
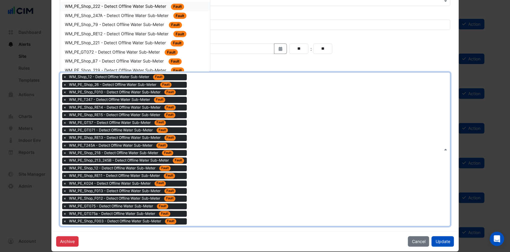
click at [222, 151] on input "text" at bounding box center [316, 150] width 254 height 6
click at [136, 5] on span "WM_PE_Shop_222 - Detect Offline Water Sub-Meter" at bounding box center [116, 6] width 103 height 5
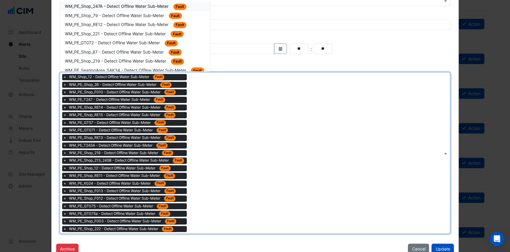
click at [213, 149] on div "Type to search tickets × WM_Shop_12 - Detect Offline Water Sub-Meter Fault × WM…" at bounding box center [251, 152] width 383 height 161
click at [133, 5] on span "WM_PE_Shop_247A - Detect Offline Water Sub-Meter" at bounding box center [117, 6] width 105 height 5
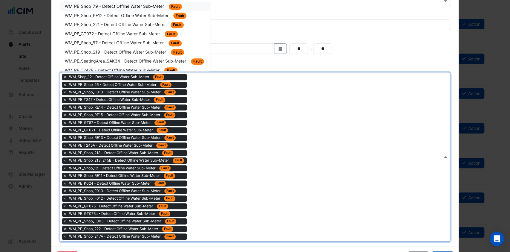
click at [226, 158] on input "text" at bounding box center [316, 157] width 254 height 6
click at [135, 7] on span "WM_PE_Shop_79 - Detect Offline Water Sub-Meter" at bounding box center [115, 6] width 100 height 5
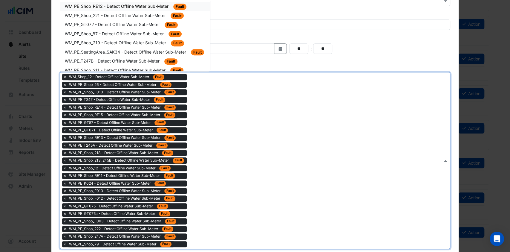
click at [221, 127] on div "Type to search tickets × WM_Shop_12 - Detect Offline Water Sub-Meter Fault × WM…" at bounding box center [251, 160] width 383 height 176
click at [142, 6] on span "WM_PE_Shop_RE12 - Detect Offline Water Sub-Meter" at bounding box center [117, 6] width 105 height 5
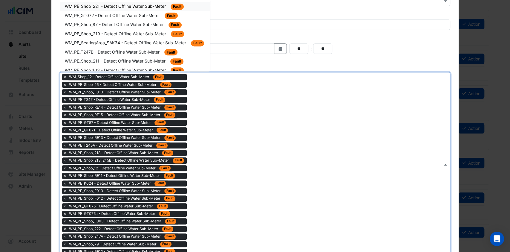
click at [220, 126] on div "Type to search tickets × WM_Shop_12 - Detect Offline Water Sub-Meter Fault × WM…" at bounding box center [251, 164] width 383 height 184
click at [144, 6] on span "WM_PE_Shop_221 - Detect Offline Water Sub-Meter" at bounding box center [116, 6] width 102 height 5
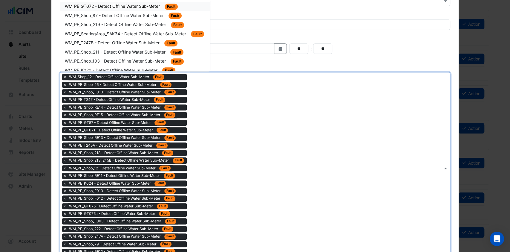
click at [215, 132] on div "Type to search tickets × WM_Shop_12 - Detect Offline Water Sub-Meter Fault × WM…" at bounding box center [251, 167] width 383 height 191
click at [139, 7] on span "WM_PE_GT072 - Detect Offline Water Sub-Meter" at bounding box center [113, 6] width 96 height 5
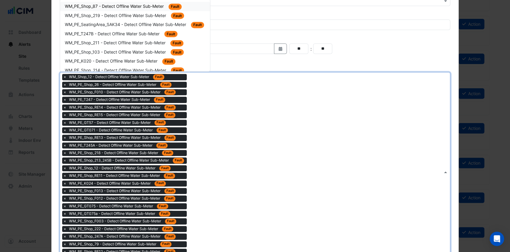
drag, startPoint x: 216, startPoint y: 140, endPoint x: 124, endPoint y: 3, distance: 164.5
click at [124, 72] on ng-select "Type to search tickets × WM_Shop_12 - Detect Offline Water Sub-Meter Fault × WM…" at bounding box center [255, 171] width 391 height 199
click at [124, 4] on span "WM_PE_Shop_87 - Detect Offline Water Sub-Meter" at bounding box center [115, 6] width 100 height 5
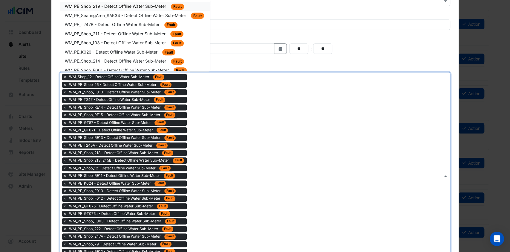
click at [208, 119] on div "Type to search tickets × WM_Shop_12 - Detect Offline Water Sub-Meter Fault × WM…" at bounding box center [251, 175] width 383 height 206
click at [131, 6] on span "WM_PE_Shop_219 - Detect Offline Water Sub-Meter" at bounding box center [116, 6] width 103 height 5
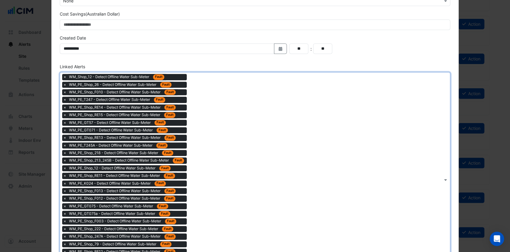
click at [203, 132] on div "Type to search tickets × WM_Shop_12 - Detect Offline Water Sub-Meter Fault × WM…" at bounding box center [251, 179] width 383 height 214
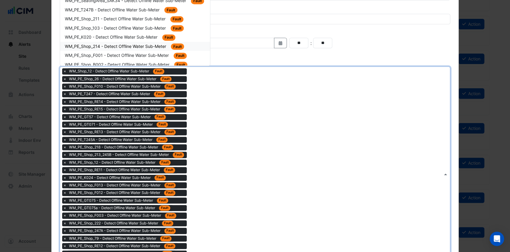
scroll to position [223, 0]
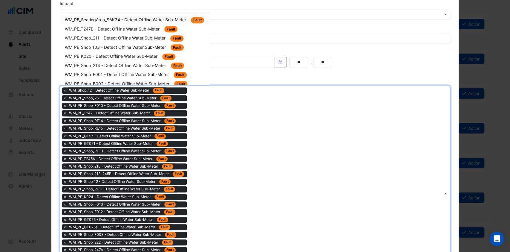
click at [122, 23] on div "WM_PE_SeatingArea_SAK34 - Detect Offline Water Sub-Meter Fault" at bounding box center [135, 19] width 150 height 9
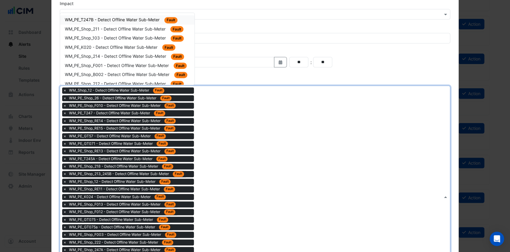
click at [218, 141] on div "Type to search tickets × WM_Shop_12 - Detect Offline Water Sub-Meter Fault × WM…" at bounding box center [251, 197] width 383 height 222
click at [133, 20] on span "WM_PE_T247B - Detect Offline Water Sub-Meter" at bounding box center [113, 19] width 96 height 5
click at [206, 121] on div "Type to search tickets × WM_Shop_12 - Detect Offline Water Sub-Meter Fault × WM…" at bounding box center [251, 200] width 383 height 229
click at [124, 19] on span "WM_PE_Shop_211 - Detect Offline Water Sub-Meter" at bounding box center [116, 19] width 102 height 5
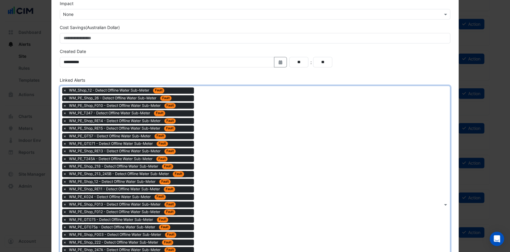
click at [214, 138] on div "Type to search tickets × WM_Shop_12 - Detect Offline Water Sub-Meter Fault × WM…" at bounding box center [251, 204] width 383 height 237
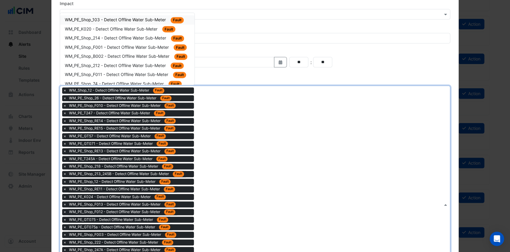
click at [136, 17] on span "WM_PE_Shop_103 - Detect Offline Water Sub-Meter" at bounding box center [116, 19] width 102 height 5
click at [207, 132] on div "Type to search tickets × WM_Shop_12 - Detect Offline Water Sub-Meter Fault × WM…" at bounding box center [251, 208] width 383 height 244
click at [117, 17] on span "WM_PE_K020 - Detect Offline Water Sub-Meter" at bounding box center [112, 19] width 94 height 5
click at [216, 130] on div "Type to search tickets × WM_Shop_12 - Detect Offline Water Sub-Meter Fault × WM…" at bounding box center [251, 212] width 383 height 252
click at [126, 18] on span "WM_PE_Shop_214 - Detect Offline Water Sub-Meter" at bounding box center [116, 19] width 103 height 5
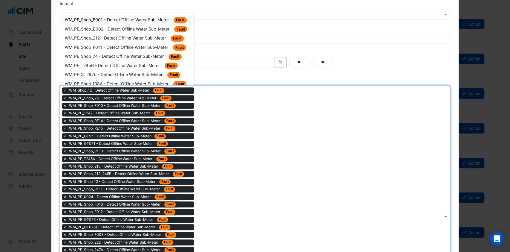
click at [209, 132] on div "Type to search tickets × WM_Shop_12 - Detect Offline Water Sub-Meter Fault × WM…" at bounding box center [251, 216] width 383 height 260
click at [110, 17] on span "WM_PE_Shop_F001 - Detect Offline Water Sub-Meter" at bounding box center [117, 19] width 105 height 5
click at [213, 145] on div "Type to search tickets × WM_Shop_12 - Detect Offline Water Sub-Meter Fault × WM…" at bounding box center [251, 219] width 383 height 267
click at [117, 19] on span "WM_PE_Shop_B002 - Detect Offline Water Sub-Meter" at bounding box center [118, 19] width 106 height 5
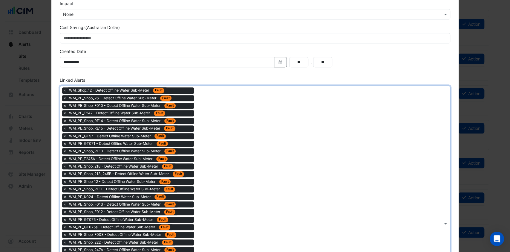
click at [209, 129] on div "Type to search tickets × WM_Shop_12 - Detect Offline Water Sub-Meter Fault × WM…" at bounding box center [251, 223] width 383 height 275
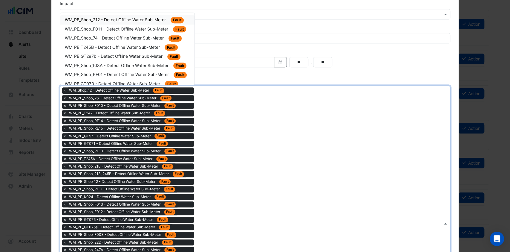
click at [109, 16] on div "WM_PE_Shop_212 - Detect Offline Water Sub-Meter Fault" at bounding box center [127, 19] width 125 height 7
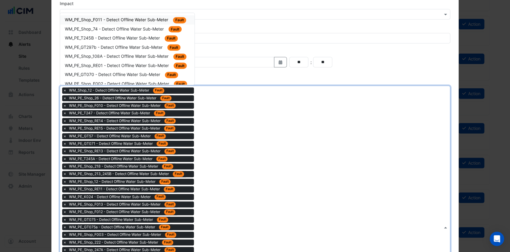
click at [208, 128] on div "Type to search tickets × WM_Shop_12 - Detect Offline Water Sub-Meter Fault × WM…" at bounding box center [251, 227] width 383 height 282
click at [110, 20] on span "WM_PE_Shop_F011 - Detect Offline Water Sub-Meter" at bounding box center [117, 19] width 105 height 5
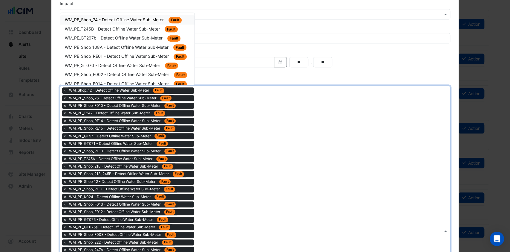
click at [200, 116] on div "Type to search tickets × WM_Shop_12 - Detect Offline Water Sub-Meter Fault × WM…" at bounding box center [251, 231] width 383 height 290
click at [110, 20] on span "WM_PE_Shop_74 - Detect Offline Water Sub-Meter" at bounding box center [115, 19] width 100 height 5
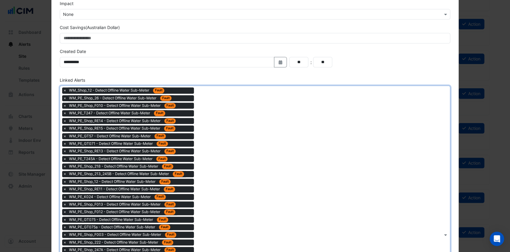
click at [235, 181] on div "Type to search tickets × WM_Shop_12 - Detect Offline Water Sub-Meter Fault × WM…" at bounding box center [251, 235] width 383 height 298
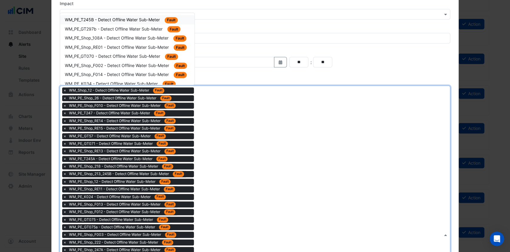
click at [117, 18] on span "WM_PE_T245B - Detect Offline Water Sub-Meter" at bounding box center [113, 19] width 96 height 5
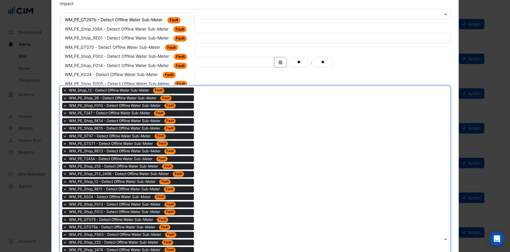
click at [221, 138] on div "Type to search tickets × WM_Shop_12 - Detect Offline Water Sub-Meter Fault × WM…" at bounding box center [251, 238] width 383 height 305
drag, startPoint x: 135, startPoint y: 17, endPoint x: 225, endPoint y: 140, distance: 152.1
click at [225, 140] on ng-select "Type to search tickets × WM_Shop_12 - Detect Offline Water Sub-Meter Fault × WM…" at bounding box center [255, 239] width 391 height 306
click at [125, 19] on span "WM_PE_GT297b - Detect Offline Water Sub-Meter" at bounding box center [114, 19] width 99 height 5
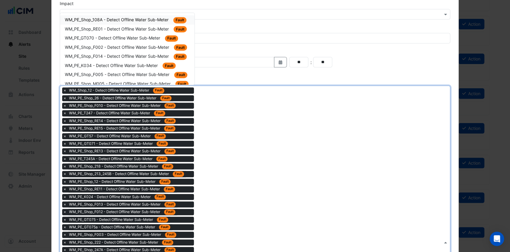
click at [214, 143] on div "Type to search tickets × WM_Shop_12 - Detect Offline Water Sub-Meter Fault × WM…" at bounding box center [251, 242] width 383 height 312
click at [113, 16] on div "WM_PE_Shop_108A - Detect Offline Water Sub-Meter Fault" at bounding box center [127, 19] width 125 height 7
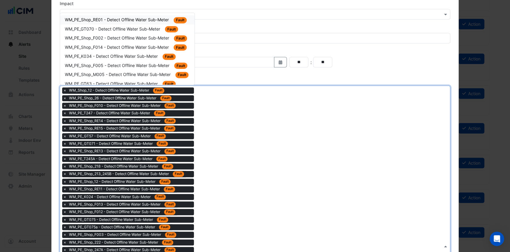
click at [219, 140] on div "Type to search tickets × WM_Shop_12 - Detect Offline Water Sub-Meter Fault × WM…" at bounding box center [251, 246] width 383 height 320
click at [126, 21] on span "WM_PE_Shop_RE01 - Detect Offline Water Sub-Meter" at bounding box center [117, 19] width 105 height 5
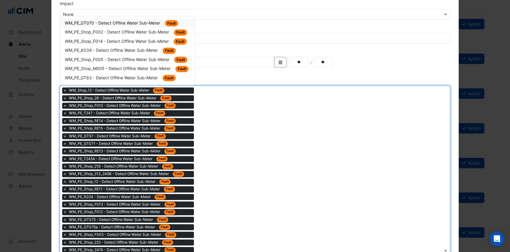
click at [225, 147] on div "Type to search tickets × WM_Shop_12 - Detect Offline Water Sub-Meter Fault × WM…" at bounding box center [251, 250] width 383 height 328
click at [122, 23] on span "WM_PE_GT070 - Detect Offline Water Sub-Meter" at bounding box center [113, 22] width 97 height 5
click at [231, 169] on div "Type to search tickets × WM_Shop_12 - Detect Offline Water Sub-Meter Fault × WM…" at bounding box center [251, 254] width 383 height 336
click at [129, 35] on div "WM_PE_Shop_F002 - Detect Offline Water Sub-Meter Fault" at bounding box center [127, 32] width 125 height 7
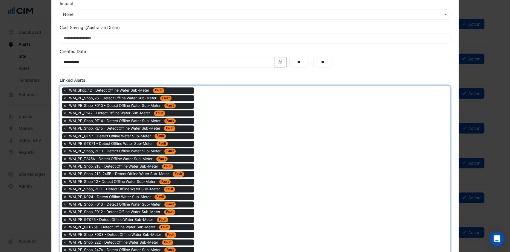
click at [218, 145] on div "Type to search tickets × WM_Shop_12 - Detect Offline Water Sub-Meter Fault × WM…" at bounding box center [251, 257] width 383 height 343
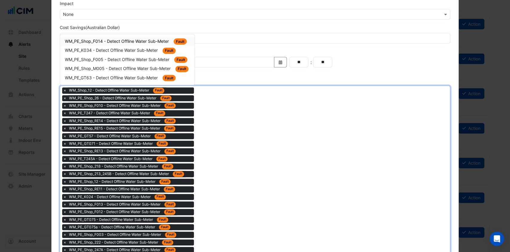
click at [134, 42] on span "WM_PE_Shop_F014 - Detect Offline Water Sub-Meter" at bounding box center [117, 41] width 105 height 5
drag, startPoint x: 229, startPoint y: 167, endPoint x: 137, endPoint y: 47, distance: 151.1
click at [137, 47] on div "WM_PE_K034 - Detect Offline Water Sub-Meter Fault" at bounding box center [127, 50] width 125 height 7
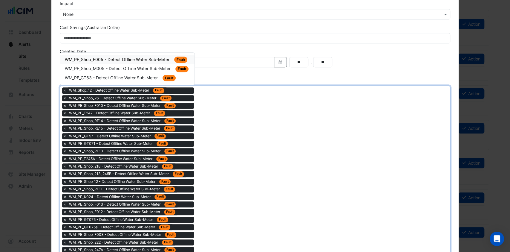
click at [139, 57] on span "WM_PE_Shop_F005 - Detect Offline Water Sub-Meter" at bounding box center [118, 59] width 106 height 5
click at [123, 71] on div "WM_PE_Shop_M005 - Detect Offline Water Sub-Meter Fault" at bounding box center [127, 68] width 125 height 7
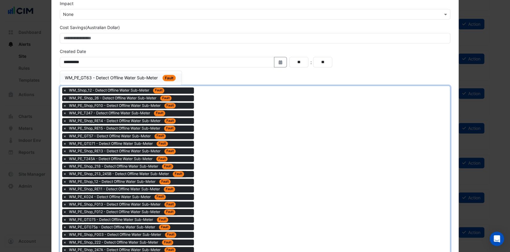
click at [131, 77] on span "WM_PE_GT63 - Detect Offline Water Sub-Meter" at bounding box center [112, 77] width 94 height 5
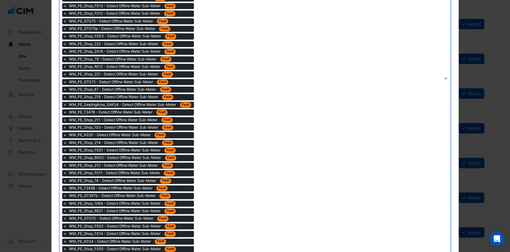
scroll to position [472, 0]
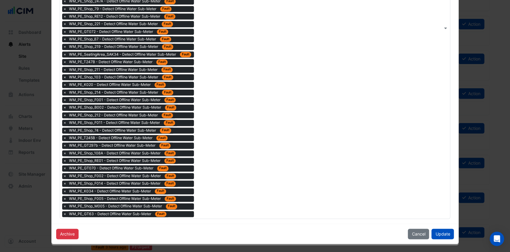
click at [438, 233] on button "Update" at bounding box center [443, 233] width 22 height 10
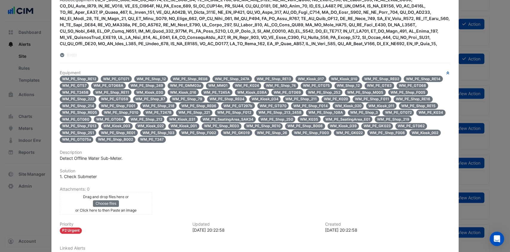
scroll to position [0, 0]
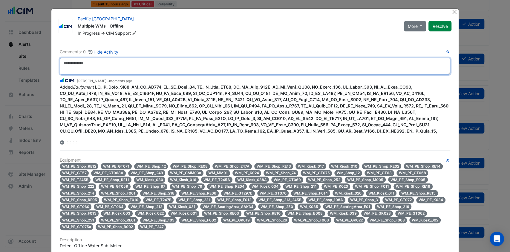
click at [129, 65] on textarea at bounding box center [255, 66] width 391 height 17
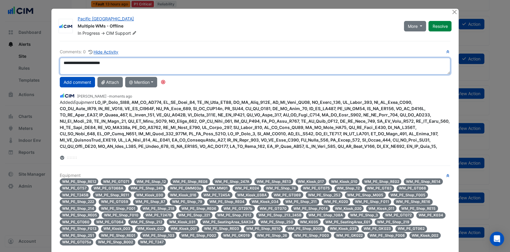
click at [93, 64] on textarea "**********" at bounding box center [255, 66] width 391 height 17
paste textarea "**********"
click at [129, 63] on textarea "**********" at bounding box center [255, 66] width 391 height 17
type textarea "**********"
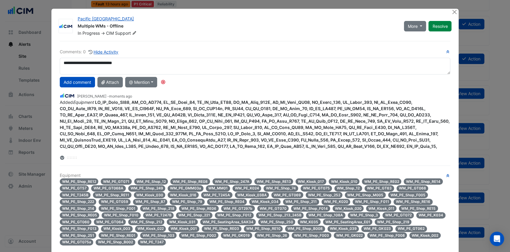
click at [73, 80] on button "Add comment" at bounding box center [77, 82] width 35 height 10
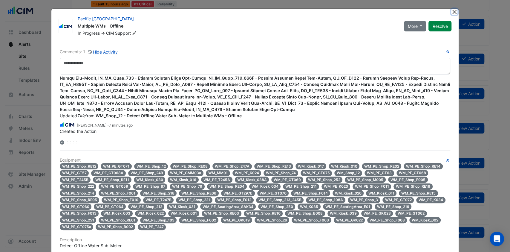
click at [452, 12] on button "Close" at bounding box center [455, 12] width 6 height 6
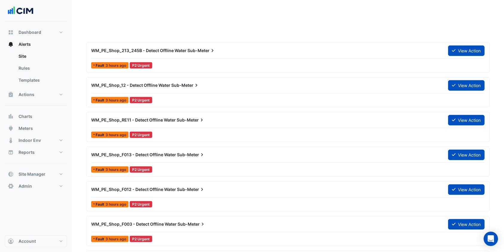
scroll to position [271, 0]
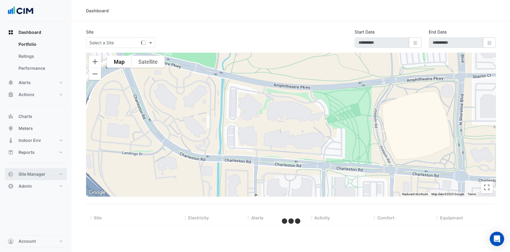
click at [60, 171] on button "Site Manager" at bounding box center [36, 174] width 62 height 12
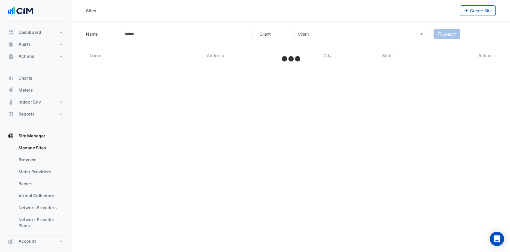
click at [33, 182] on link "Bacers" at bounding box center [40, 184] width 53 height 12
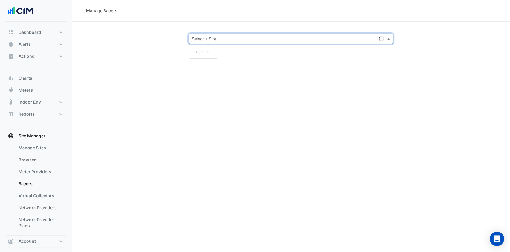
click at [200, 39] on input "text" at bounding box center [285, 39] width 187 height 6
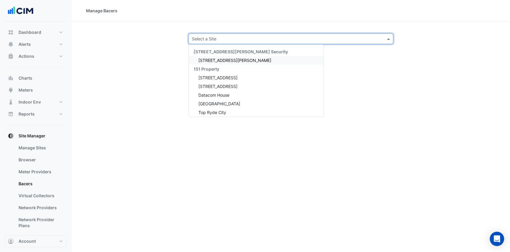
click at [200, 39] on input "text" at bounding box center [285, 39] width 187 height 6
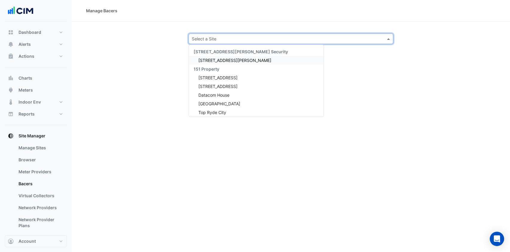
click at [200, 39] on input "text" at bounding box center [285, 39] width 187 height 6
type input "*"
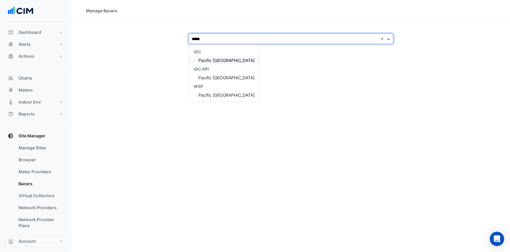
type input "******"
click at [216, 60] on span "Pacific [GEOGRAPHIC_DATA]" at bounding box center [227, 60] width 56 height 5
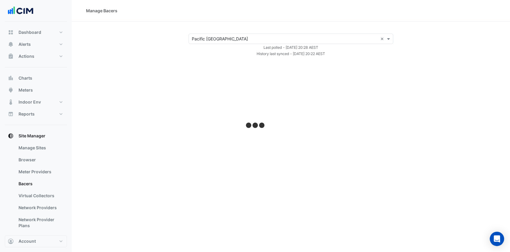
select select "***"
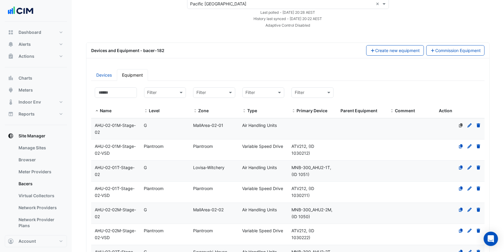
scroll to position [36, 0]
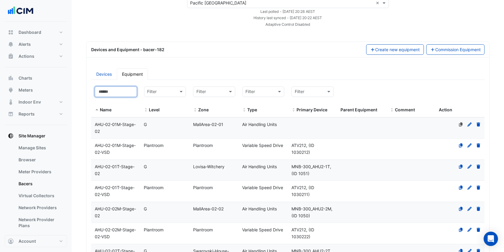
click at [110, 88] on input at bounding box center [116, 91] width 42 height 10
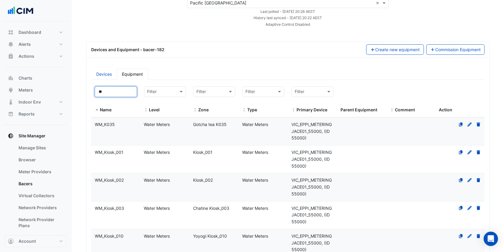
type input "**"
drag, startPoint x: 290, startPoint y: 130, endPoint x: 321, endPoint y: 130, distance: 30.8
click at [321, 130] on div "VIC_EPPI_METERINGJACE01_55000, (ID 55000)" at bounding box center [312, 131] width 49 height 20
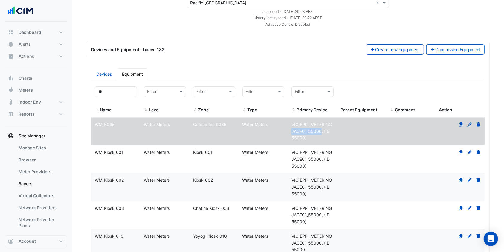
copy span "JACE01_55000"
select select "***"
click at [47, 59] on button "Actions" at bounding box center [36, 56] width 62 height 12
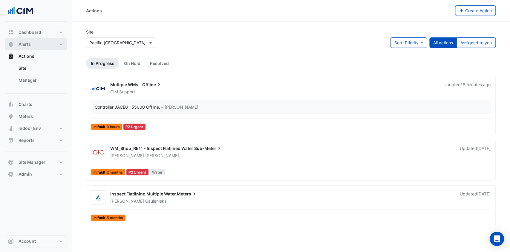
click at [41, 46] on button "Alerts" at bounding box center [36, 44] width 62 height 12
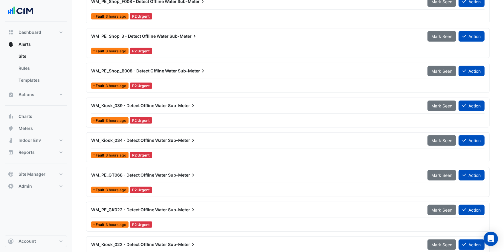
scroll to position [255, 0]
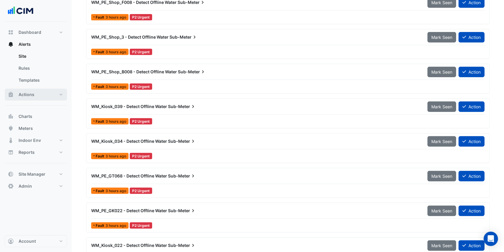
click at [44, 95] on button "Actions" at bounding box center [36, 95] width 62 height 12
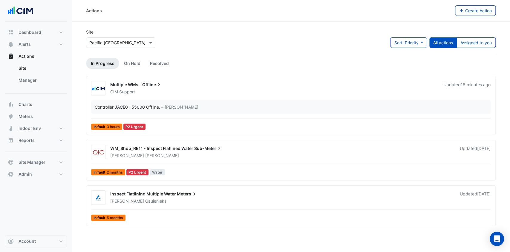
click at [32, 79] on link "Manager" at bounding box center [40, 80] width 53 height 12
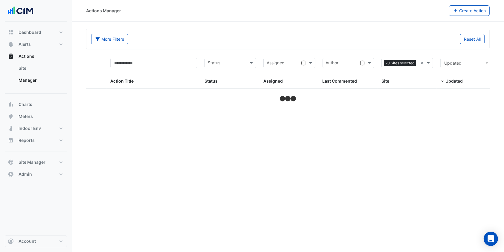
select select "***"
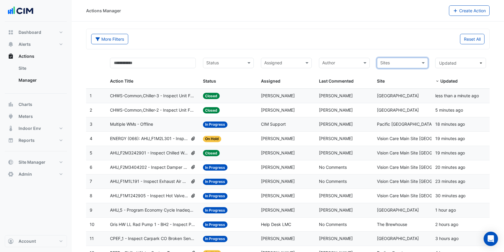
click at [135, 125] on span "Multiple WMs - Offline" at bounding box center [131, 124] width 43 height 7
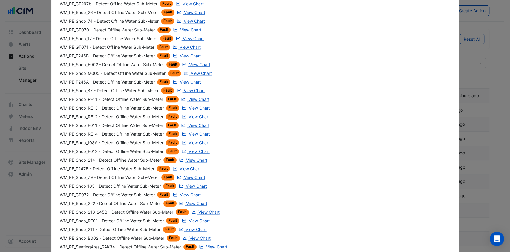
scroll to position [514, 0]
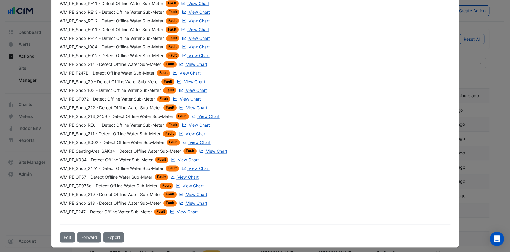
click at [68, 234] on button "Edit" at bounding box center [67, 237] width 15 height 10
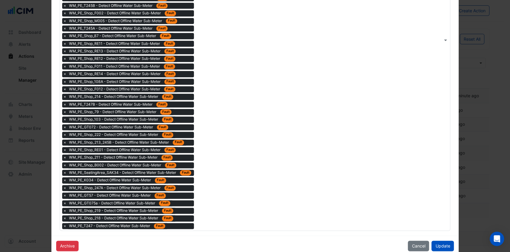
scroll to position [472, 0]
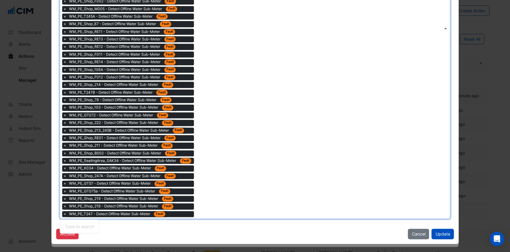
click at [222, 206] on div "Type to search tickets × WM_PE_Shop_F005 - Detect Offline Water Sub-Meter Fault…" at bounding box center [251, 27] width 383 height 381
click at [225, 197] on div "Type to search tickets × WM_PE_Shop_F005 - Detect Offline Water Sub-Meter Fault…" at bounding box center [251, 27] width 383 height 381
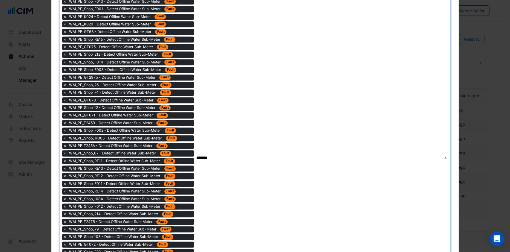
scroll to position [342, 0]
click at [225, 197] on div "Type to search tickets × WM_PE_Shop_F005 - Detect Offline Water Sub-Meter Fault…" at bounding box center [251, 157] width 383 height 381
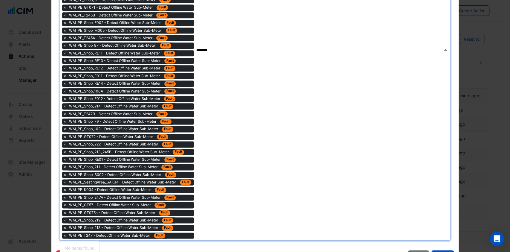
scroll to position [472, 0]
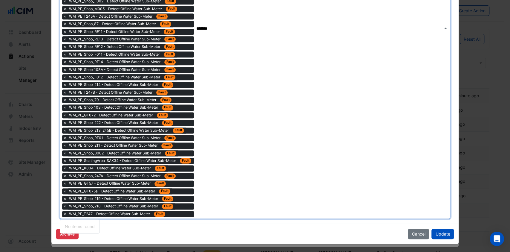
type input "*******"
click at [212, 225] on div "Archive Cancel Update" at bounding box center [255, 233] width 408 height 20
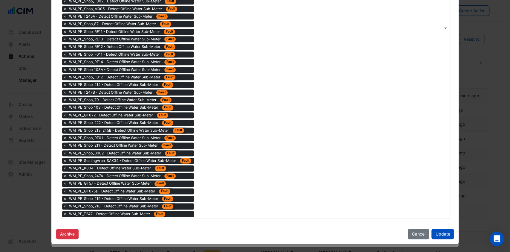
click at [433, 228] on button "Update" at bounding box center [443, 233] width 22 height 10
click at [439, 231] on button "Update" at bounding box center [443, 233] width 22 height 10
click at [447, 231] on button "Update" at bounding box center [443, 233] width 22 height 10
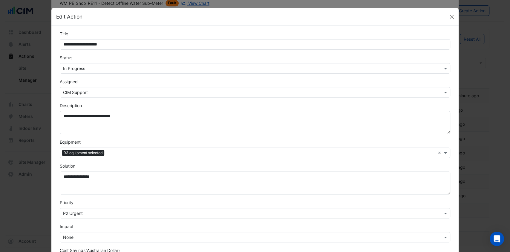
scroll to position [0, 0]
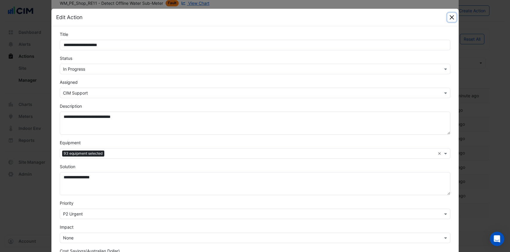
click at [449, 19] on button "Close" at bounding box center [452, 17] width 9 height 9
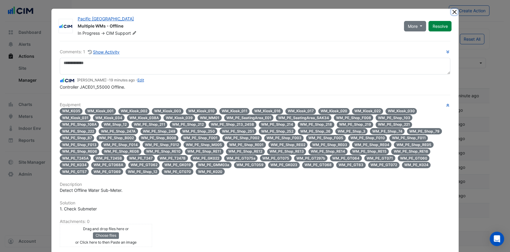
click at [452, 9] on button "Close" at bounding box center [455, 12] width 6 height 6
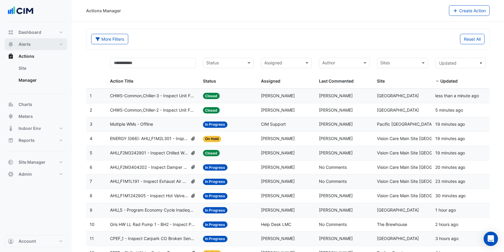
click at [50, 42] on button "Alerts" at bounding box center [36, 44] width 62 height 12
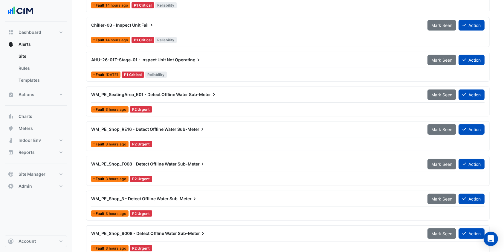
scroll to position [93, 0]
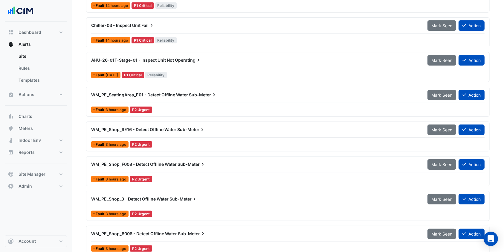
click at [180, 94] on span "WM_PE_SeatingArea_E01 - Detect Offline Water" at bounding box center [139, 94] width 97 height 5
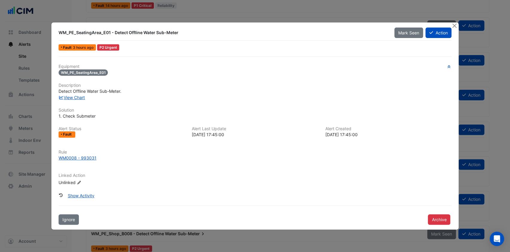
click at [455, 22] on button "Close" at bounding box center [455, 25] width 6 height 6
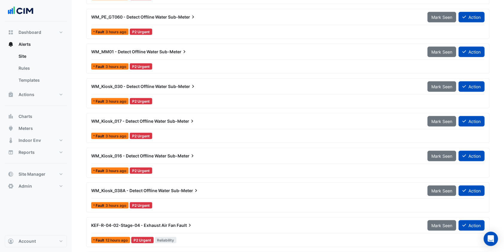
scroll to position [936, 0]
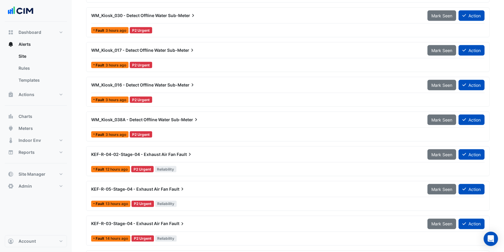
click at [172, 129] on div "WM_Kiosk_038A - Detect Offline Water Sub-Meter Mark Seen Action Fault 3 hours a…" at bounding box center [288, 126] width 398 height 25
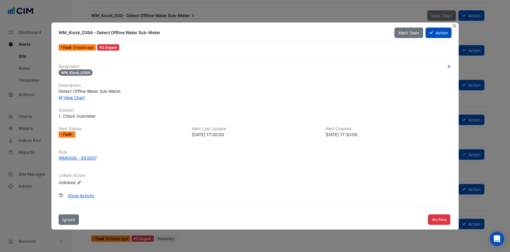
click at [455, 24] on button "Close" at bounding box center [455, 25] width 6 height 6
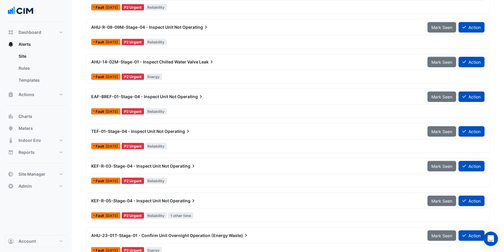
scroll to position [749, 0]
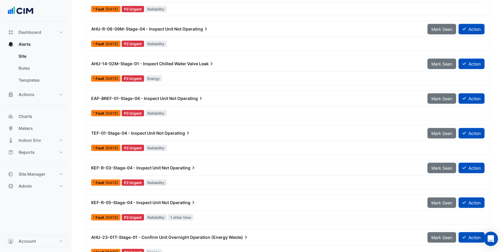
click at [29, 66] on link "Rules" at bounding box center [40, 68] width 53 height 12
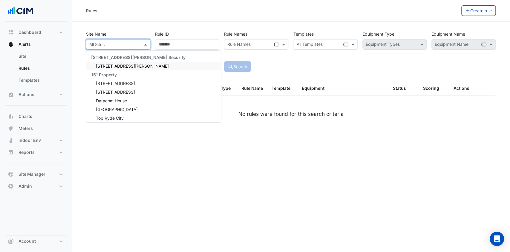
click at [125, 40] on div "All Sites" at bounding box center [118, 44] width 64 height 10
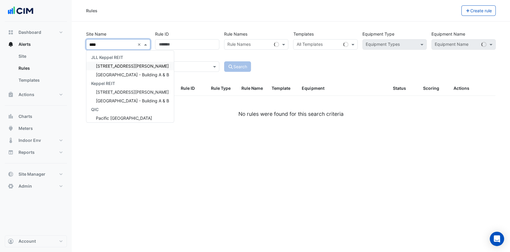
type input "*****"
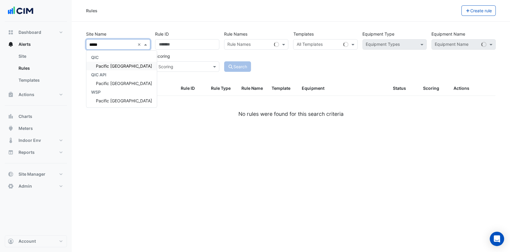
click at [114, 64] on span "Pacific [GEOGRAPHIC_DATA]" at bounding box center [124, 65] width 56 height 5
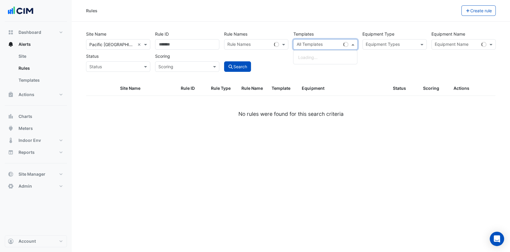
click at [340, 43] on input "text" at bounding box center [319, 45] width 44 height 6
click at [320, 55] on small "- Detect Offline Water Sub-Meter" at bounding box center [346, 57] width 57 height 4
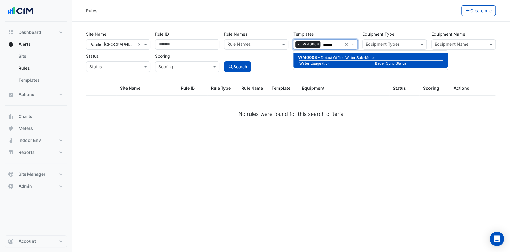
type input "******"
click at [242, 67] on button "Search" at bounding box center [237, 66] width 27 height 10
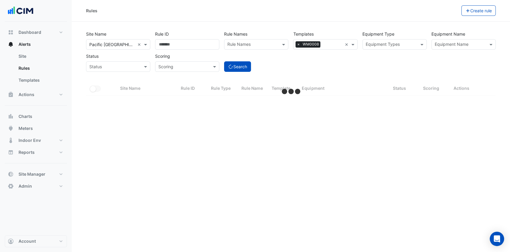
select select "***"
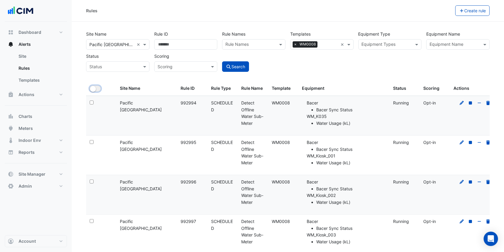
click at [98, 89] on button "All Selected" at bounding box center [95, 89] width 11 height 6
click at [444, 6] on button "Bulk Actions" at bounding box center [436, 10] width 35 height 10
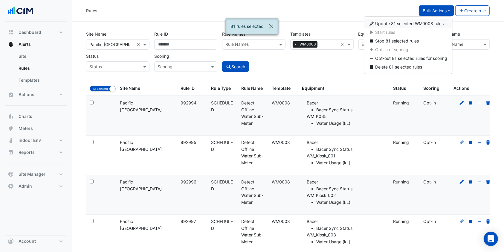
click at [414, 25] on span "Update 81 selected WM0008 rules" at bounding box center [410, 23] width 68 height 5
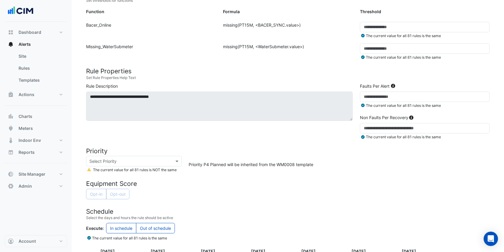
scroll to position [164, 0]
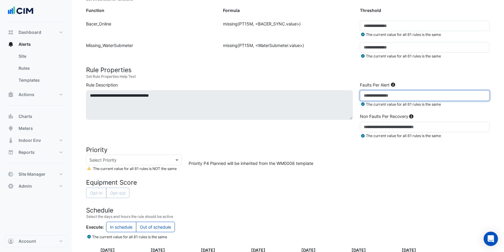
click at [372, 91] on input "*" at bounding box center [425, 95] width 130 height 10
type input "**"
click at [315, 75] on small "Set Rule Properties Help Text" at bounding box center [288, 76] width 404 height 5
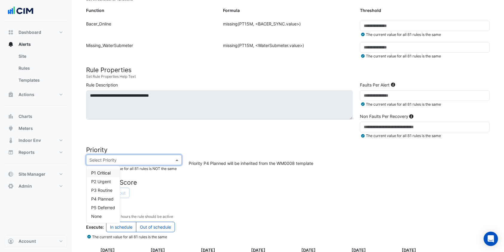
click at [173, 161] on div at bounding box center [133, 159] width 95 height 7
click at [115, 180] on div "P2 Urgent" at bounding box center [102, 181] width 33 height 9
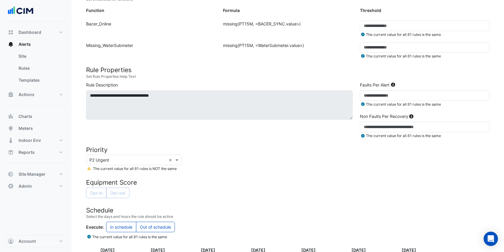
click at [176, 181] on h4 "Equipment Score" at bounding box center [288, 182] width 404 height 7
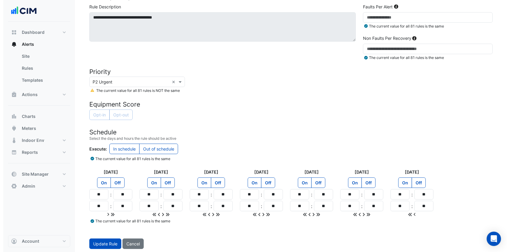
scroll to position [242, 0]
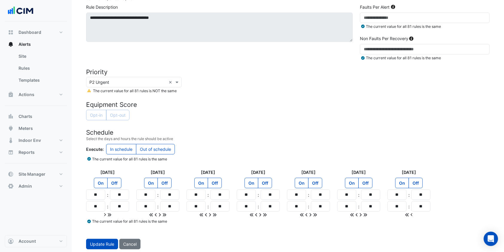
click at [101, 241] on button "Update Rule" at bounding box center [102, 244] width 32 height 10
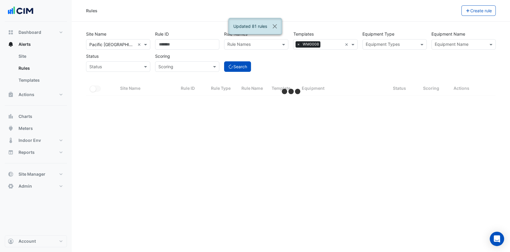
select select "***"
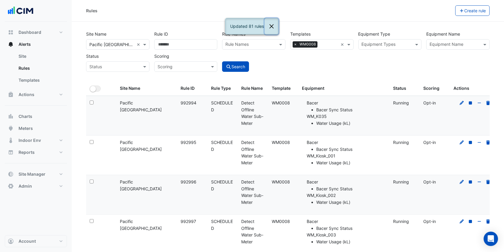
click at [271, 25] on button "Close" at bounding box center [272, 26] width 14 height 16
click at [296, 44] on span "×" at bounding box center [295, 44] width 5 height 6
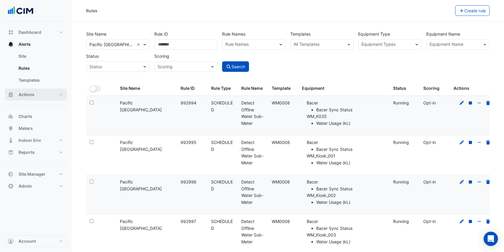
click at [43, 92] on button "Actions" at bounding box center [36, 95] width 62 height 12
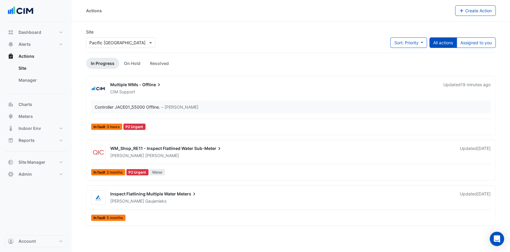
click at [51, 80] on link "Manager" at bounding box center [40, 80] width 53 height 12
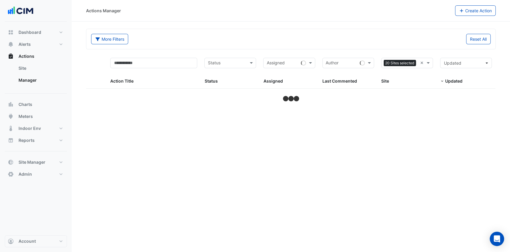
select select "***"
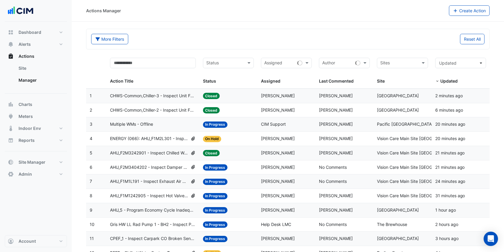
click at [125, 126] on span "Multiple WMs - Offline" at bounding box center [131, 124] width 43 height 7
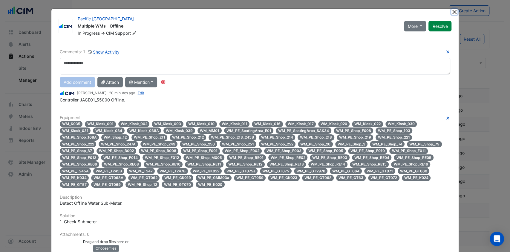
click at [452, 11] on button "Close" at bounding box center [455, 12] width 6 height 6
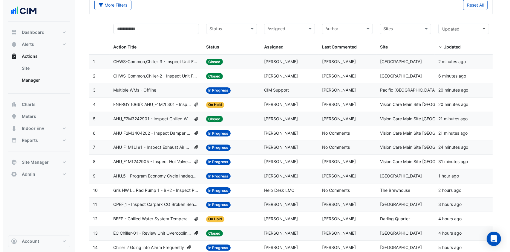
scroll to position [33, 0]
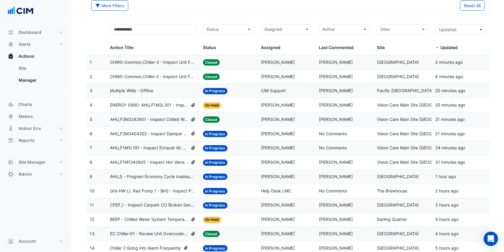
click at [158, 91] on div "Multiple WMs - Offline" at bounding box center [153, 90] width 86 height 7
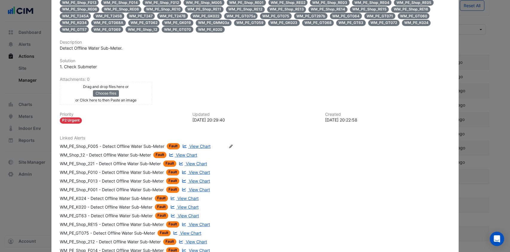
scroll to position [157, 0]
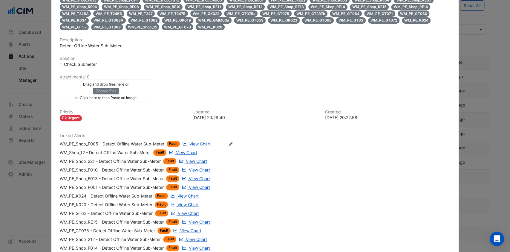
click at [229, 142] on icon "Edit Linked Alerts" at bounding box center [231, 144] width 4 height 4
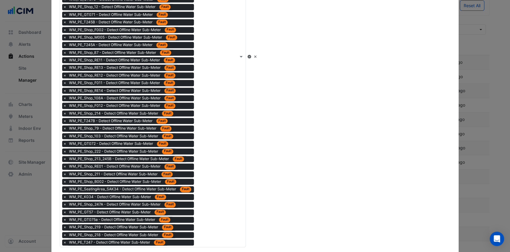
scroll to position [412, 0]
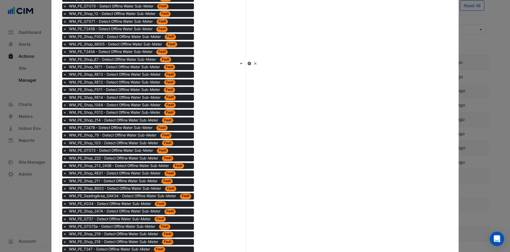
click at [252, 62] on icon at bounding box center [249, 64] width 4 height 4
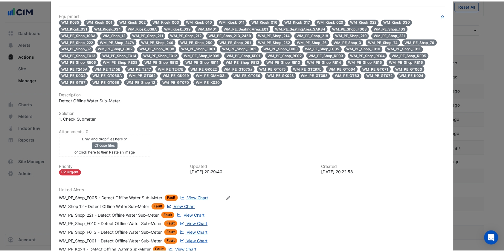
scroll to position [0, 0]
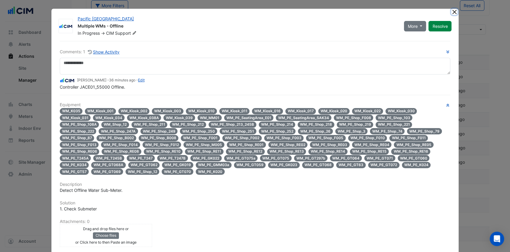
click at [452, 12] on button "Close" at bounding box center [455, 12] width 6 height 6
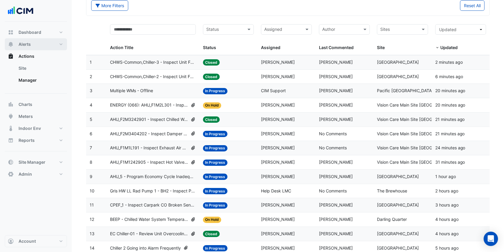
click at [35, 46] on button "Alerts" at bounding box center [36, 44] width 62 height 12
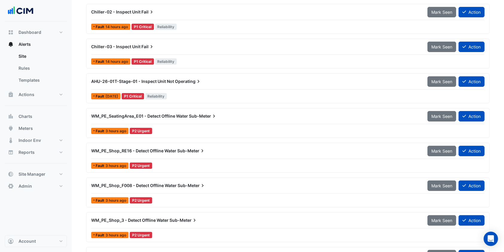
scroll to position [72, 0]
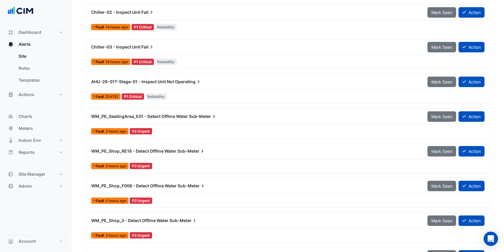
click at [27, 80] on link "Templates" at bounding box center [40, 80] width 53 height 12
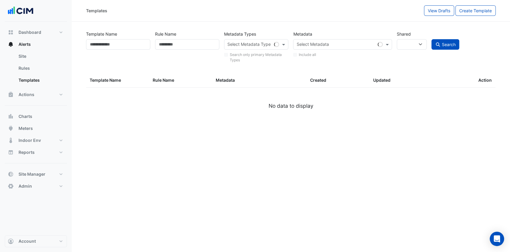
select select
click at [44, 69] on link "Rules" at bounding box center [40, 68] width 53 height 12
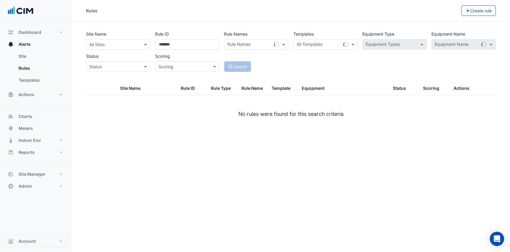
click at [47, 78] on link "Templates" at bounding box center [40, 80] width 53 height 12
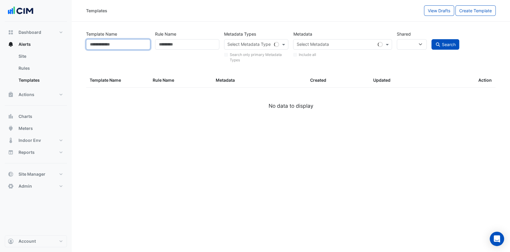
click at [117, 40] on input "Template Name" at bounding box center [118, 44] width 64 height 10
select select
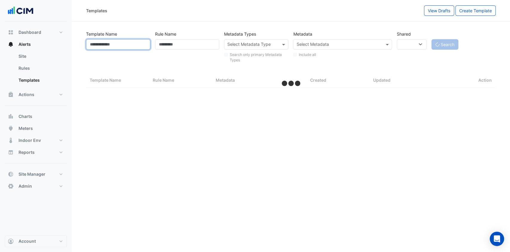
type input "*"
select select "***"
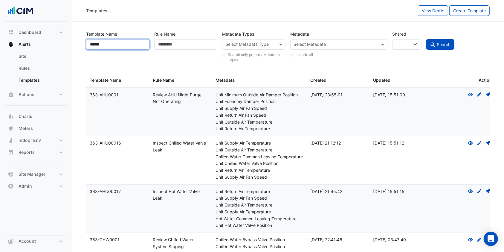
type input "******"
click at [428, 45] on button "Search" at bounding box center [440, 44] width 28 height 10
select select
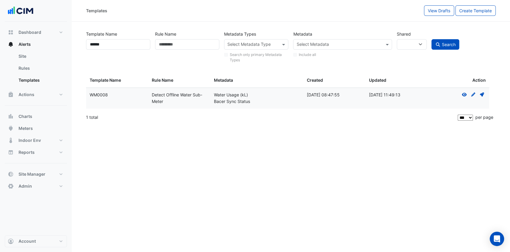
click at [482, 94] on icon at bounding box center [482, 94] width 4 height 4
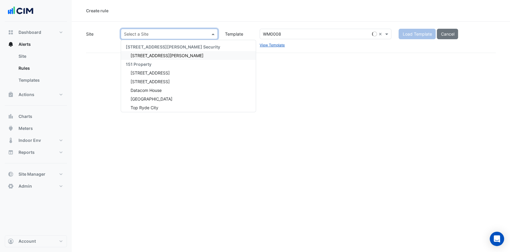
click at [210, 33] on span at bounding box center [213, 34] width 7 height 6
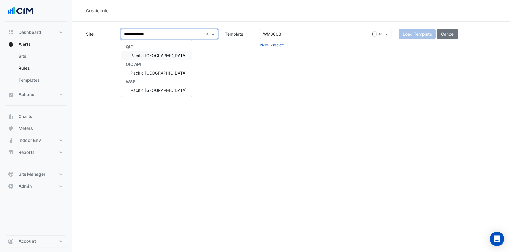
type input "**********"
click at [135, 54] on span "Pacific [GEOGRAPHIC_DATA]" at bounding box center [159, 55] width 56 height 5
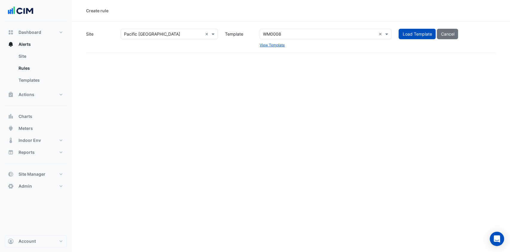
click at [410, 36] on button "Load Template" at bounding box center [417, 34] width 37 height 10
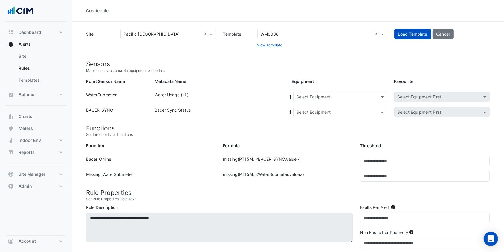
click at [329, 92] on div "Select Equipment" at bounding box center [340, 97] width 94 height 10
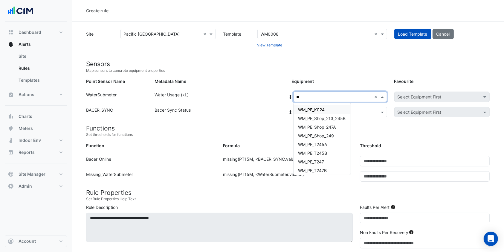
type input "***"
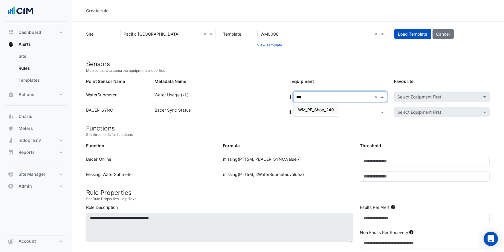
click at [322, 109] on span "WM_PE_Shop_249" at bounding box center [316, 109] width 36 height 5
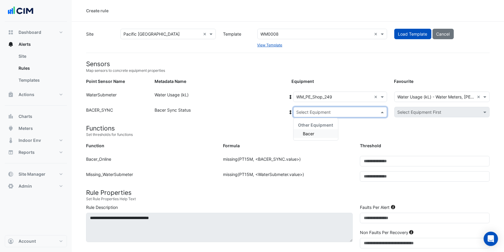
click at [322, 109] on input "text" at bounding box center [334, 112] width 75 height 6
click at [311, 132] on span "Bacer" at bounding box center [308, 133] width 11 height 5
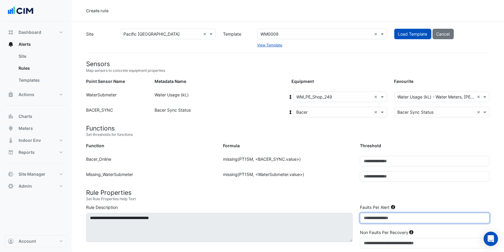
click at [370, 222] on input "*" at bounding box center [425, 218] width 130 height 10
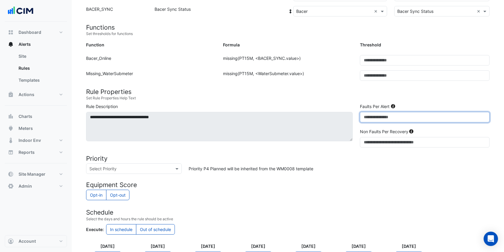
scroll to position [101, 0]
type input "**"
drag, startPoint x: 376, startPoint y: 135, endPoint x: 372, endPoint y: 142, distance: 7.4
click at [372, 142] on div "Non Faults Per Recovery *" at bounding box center [424, 137] width 137 height 19
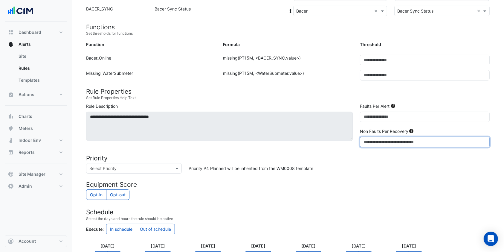
click at [372, 142] on input "*" at bounding box center [425, 142] width 130 height 10
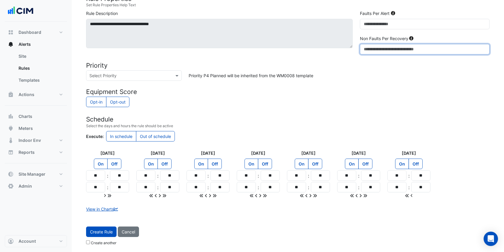
type input "*"
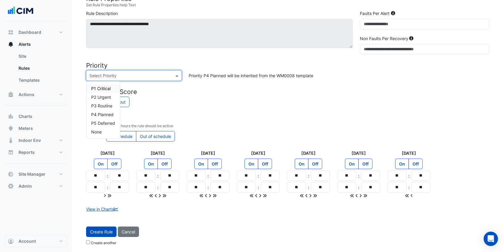
click at [151, 75] on input "text" at bounding box center [127, 76] width 77 height 6
click at [105, 99] on span "P2 Urgent" at bounding box center [101, 96] width 20 height 5
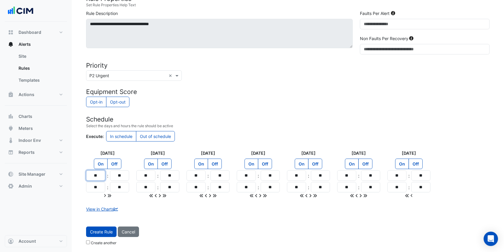
click at [94, 172] on input "**" at bounding box center [95, 175] width 19 height 10
type input "**"
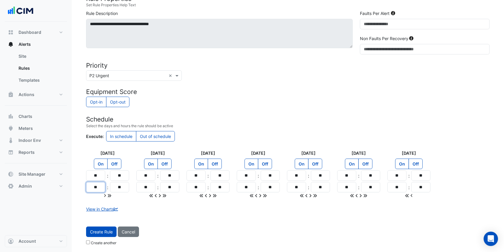
type input "**"
click at [109, 195] on icon at bounding box center [109, 195] width 4 height 4
type input "**"
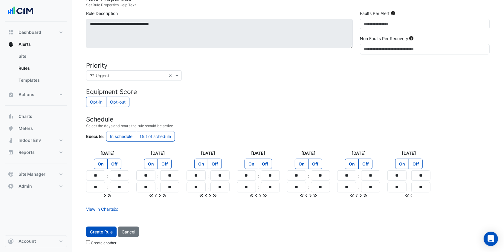
type input "**"
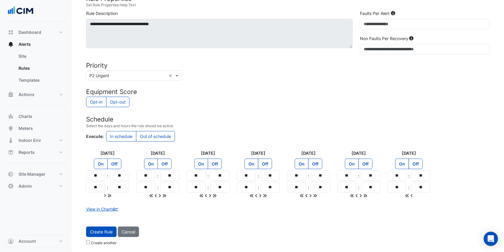
type input "**"
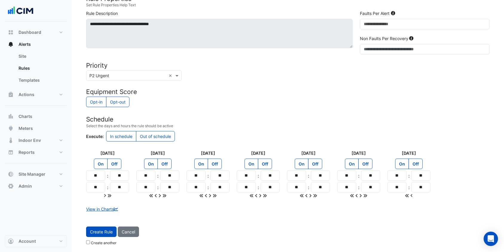
type input "**"
click at [99, 232] on button "Create Rule" at bounding box center [101, 231] width 31 height 10
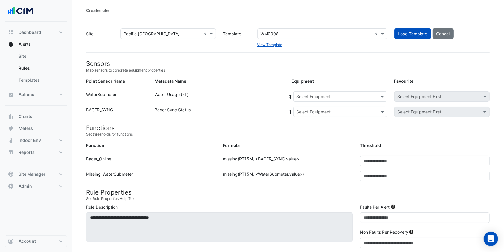
scroll to position [0, 0]
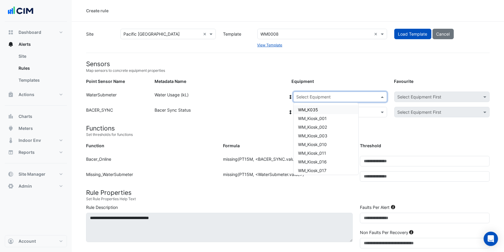
click at [325, 98] on input "text" at bounding box center [334, 97] width 75 height 6
type input "***"
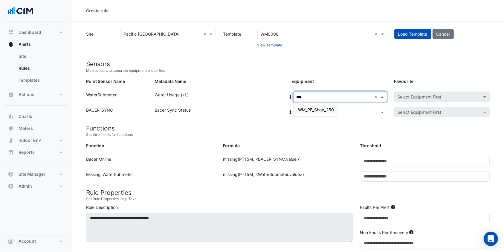
click at [320, 106] on div "WM_PE_Shop_250" at bounding box center [316, 109] width 45 height 9
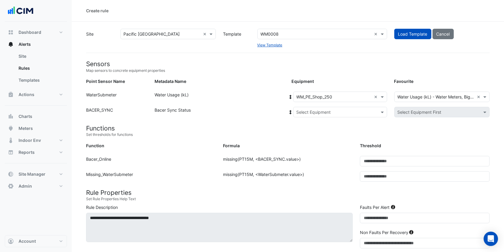
click at [289, 95] on icon at bounding box center [290, 97] width 5 height 4
click at [290, 96] on icon at bounding box center [290, 97] width 2 height 4
click at [301, 110] on input "text" at bounding box center [334, 112] width 75 height 6
click at [304, 131] on span "Bacer" at bounding box center [308, 133] width 11 height 5
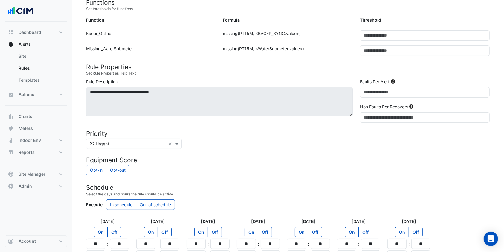
scroll to position [194, 0]
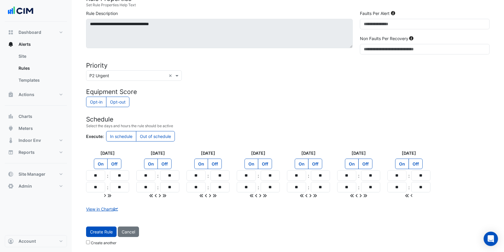
click at [103, 231] on button "Create Rule" at bounding box center [101, 231] width 31 height 10
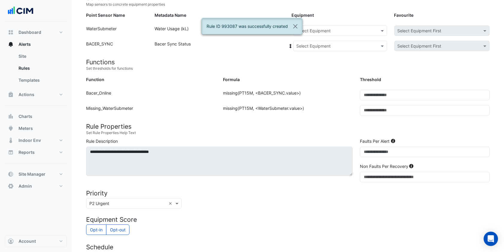
scroll to position [64, 0]
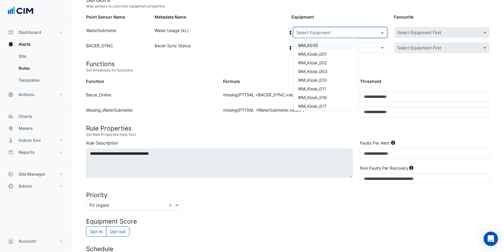
click at [325, 31] on input "text" at bounding box center [334, 33] width 75 height 6
type input "***"
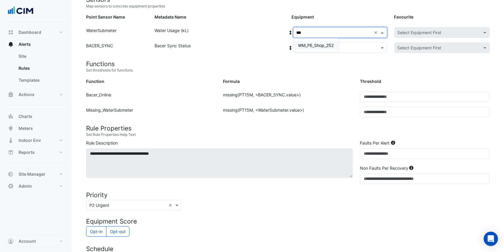
click at [318, 46] on span "WM_PE_Shop_252" at bounding box center [316, 45] width 36 height 5
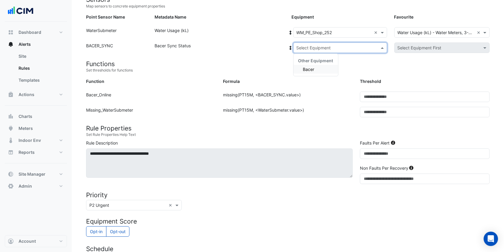
click at [309, 48] on input "text" at bounding box center [334, 48] width 75 height 6
click at [308, 68] on span "Bacer" at bounding box center [308, 69] width 11 height 5
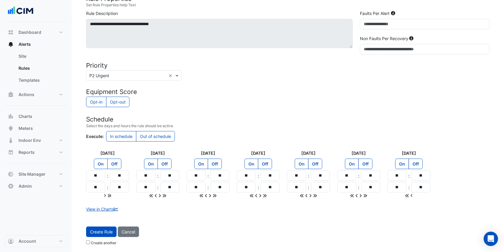
click at [103, 231] on button "Create Rule" at bounding box center [101, 231] width 31 height 10
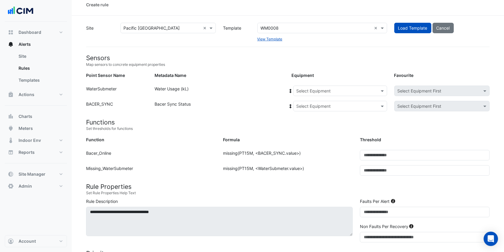
scroll to position [3, 0]
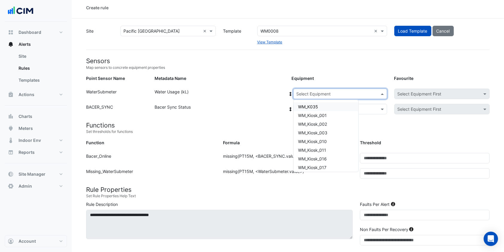
click at [337, 94] on input "text" at bounding box center [334, 94] width 75 height 6
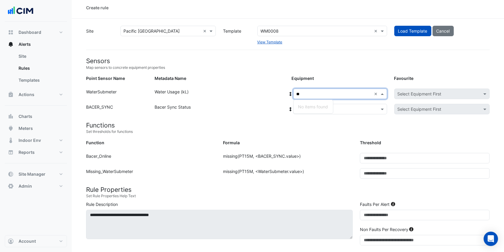
type input "*"
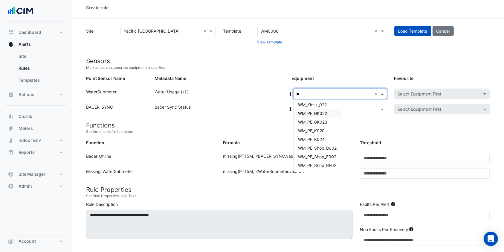
scroll to position [0, 0]
type input "*"
type input "**"
click at [327, 130] on span "WM_PE_Shop_RE02" at bounding box center [317, 132] width 38 height 5
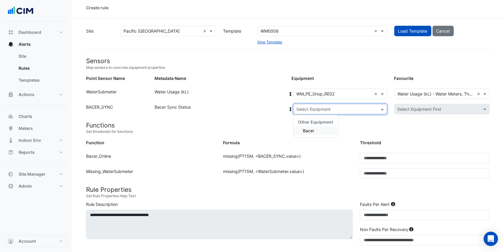
click at [321, 105] on div "Select Equipment" at bounding box center [340, 109] width 94 height 10
click at [308, 129] on span "Bacer" at bounding box center [308, 130] width 11 height 5
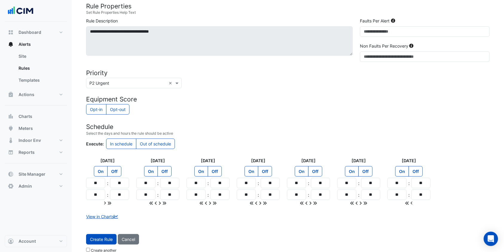
scroll to position [194, 0]
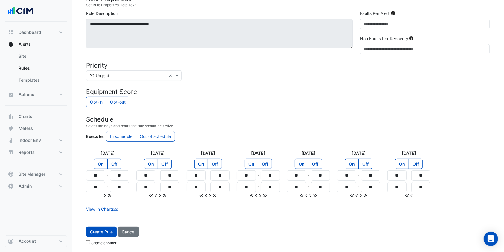
click at [97, 231] on button "Create Rule" at bounding box center [101, 231] width 31 height 10
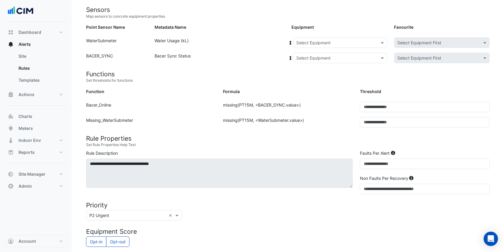
scroll to position [52, 0]
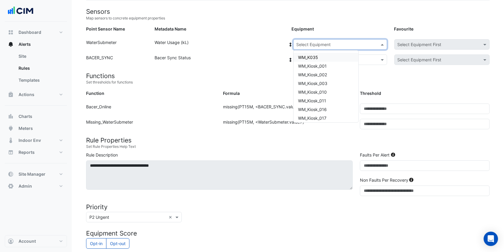
click at [318, 44] on input "text" at bounding box center [334, 45] width 75 height 6
type input "**"
click at [318, 92] on span "WM_PE_Shop_RE03" at bounding box center [317, 91] width 39 height 5
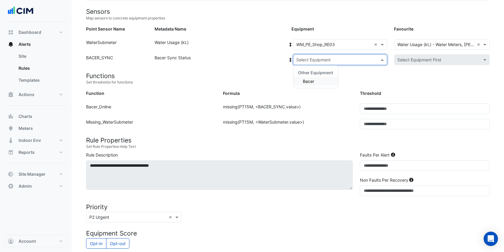
click at [318, 57] on input "text" at bounding box center [334, 60] width 75 height 6
click at [314, 81] on span "Bacer" at bounding box center [308, 81] width 11 height 5
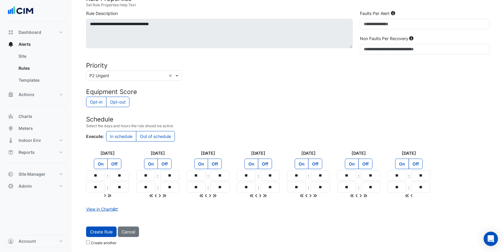
click at [94, 232] on button "Create Rule" at bounding box center [101, 231] width 31 height 10
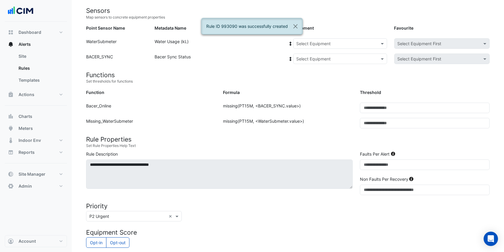
scroll to position [51, 0]
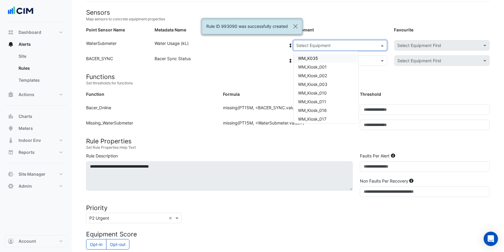
click at [319, 46] on input "text" at bounding box center [334, 45] width 75 height 6
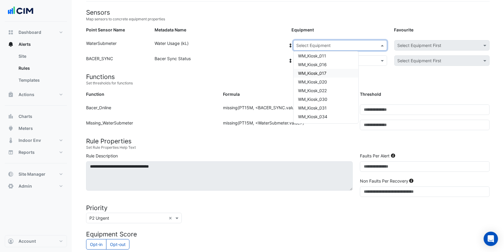
scroll to position [0, 0]
type input "**"
click at [314, 99] on span "WM_PE_Shop_RE04" at bounding box center [317, 101] width 39 height 5
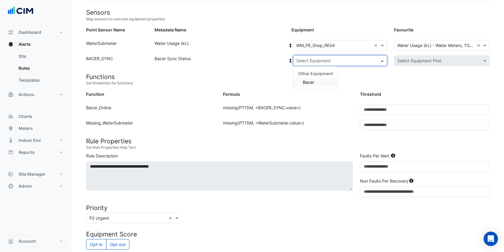
click at [318, 55] on div "Select Equipment" at bounding box center [340, 60] width 94 height 10
click at [307, 78] on div "Bacer" at bounding box center [316, 82] width 45 height 9
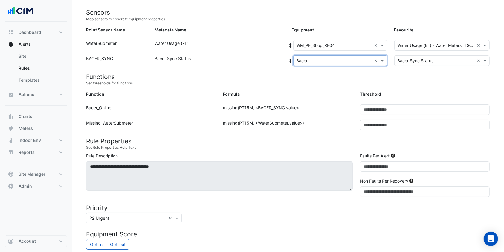
scroll to position [194, 0]
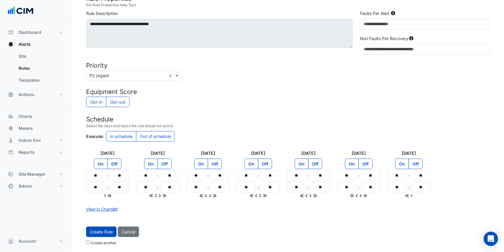
click at [104, 229] on button "Create Rule" at bounding box center [101, 231] width 31 height 10
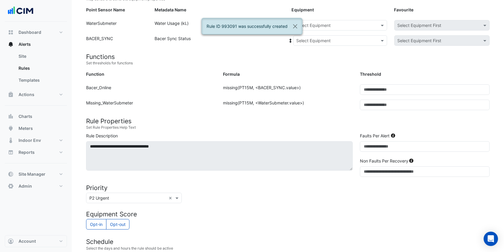
scroll to position [70, 0]
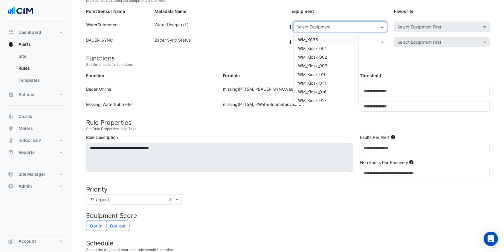
click at [303, 25] on input "text" at bounding box center [334, 27] width 75 height 6
type input "**"
click at [314, 67] on span "WM_PE_Shop_RE05" at bounding box center [317, 65] width 39 height 5
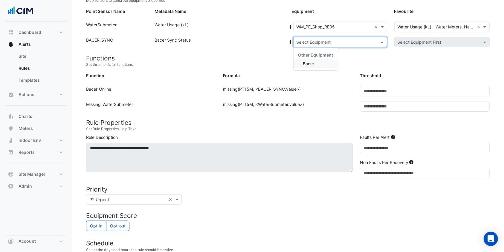
click at [312, 42] on input "text" at bounding box center [334, 42] width 75 height 6
click at [311, 61] on span "Bacer" at bounding box center [308, 63] width 11 height 5
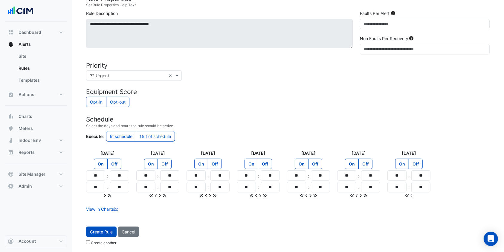
click at [104, 229] on button "Create Rule" at bounding box center [101, 231] width 31 height 10
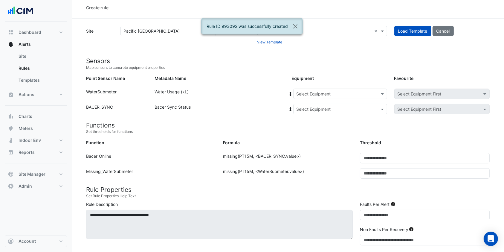
scroll to position [3, 0]
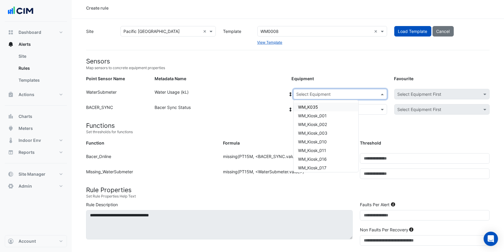
click at [306, 92] on input "text" at bounding box center [334, 94] width 75 height 6
type input "**"
click at [318, 163] on div "WM_PE_Shop_RE06" at bounding box center [318, 159] width 48 height 9
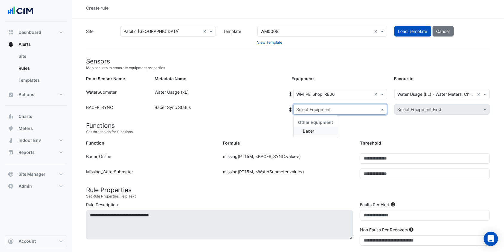
click at [309, 108] on input "text" at bounding box center [334, 109] width 75 height 6
click at [309, 129] on span "Bacer" at bounding box center [308, 130] width 11 height 5
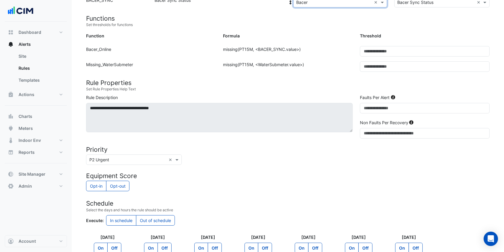
scroll to position [194, 0]
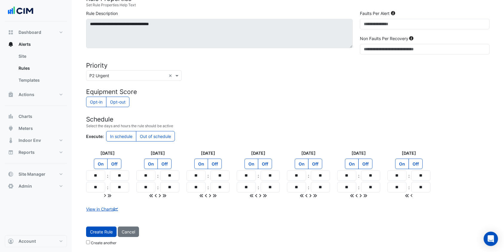
click at [103, 233] on button "Create Rule" at bounding box center [101, 231] width 31 height 10
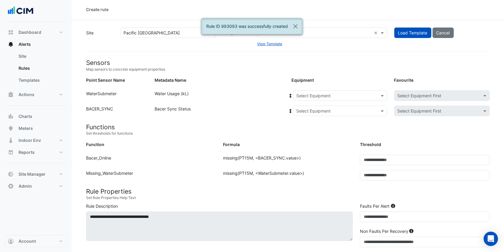
scroll to position [0, 0]
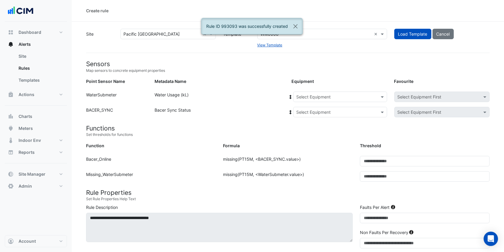
click at [324, 94] on input "text" at bounding box center [334, 97] width 75 height 6
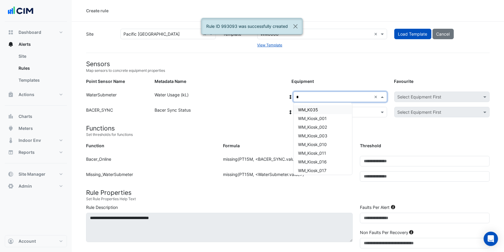
type input "**"
click at [325, 137] on span "WM_PE_Shop_RE08" at bounding box center [317, 135] width 39 height 5
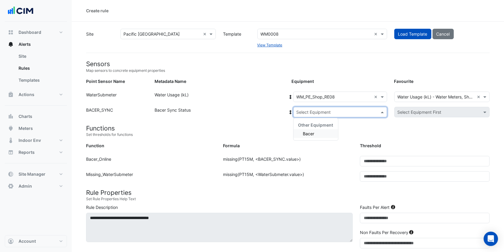
click at [325, 110] on input "text" at bounding box center [334, 112] width 75 height 6
click at [314, 132] on span "Bacer" at bounding box center [308, 133] width 11 height 5
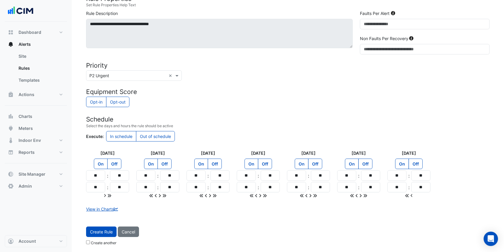
click at [97, 226] on button "Create Rule" at bounding box center [101, 231] width 31 height 10
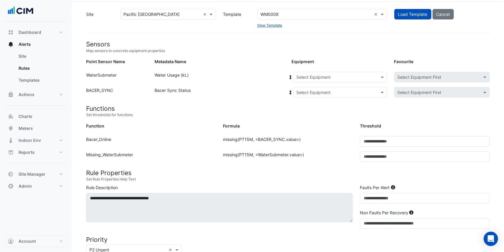
scroll to position [18, 0]
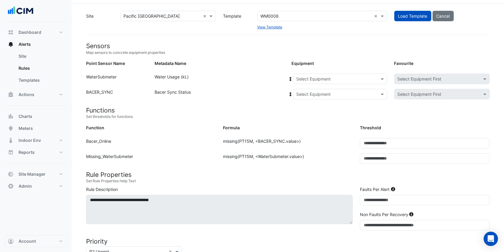
click at [328, 77] on input "text" at bounding box center [334, 79] width 75 height 6
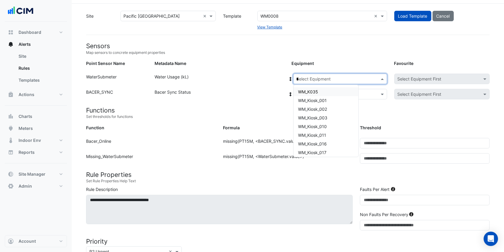
type input "**"
click at [306, 129] on div "WM_PE_Shop_RE10" at bounding box center [318, 126] width 48 height 9
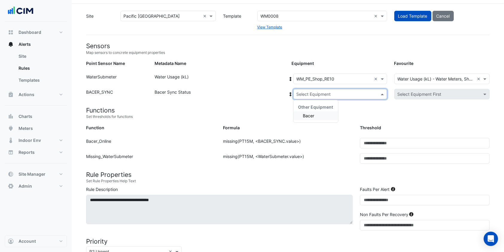
drag, startPoint x: 307, startPoint y: 93, endPoint x: 307, endPoint y: 119, distance: 26.0
click at [307, 99] on ng-select "Select Equipment Other Equipment Bacer" at bounding box center [340, 94] width 94 height 10
click at [307, 119] on div "Bacer" at bounding box center [316, 115] width 45 height 9
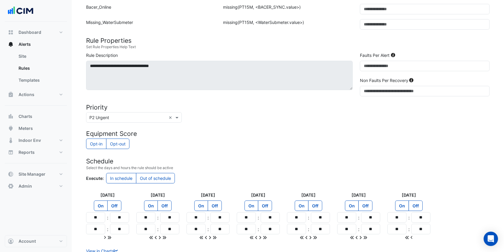
scroll to position [194, 0]
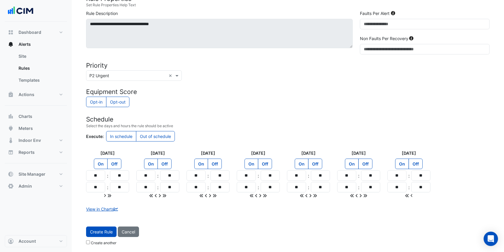
click at [97, 228] on button "Create Rule" at bounding box center [101, 231] width 31 height 10
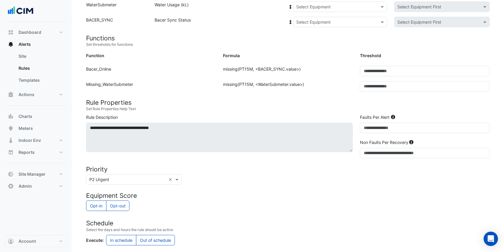
scroll to position [60, 0]
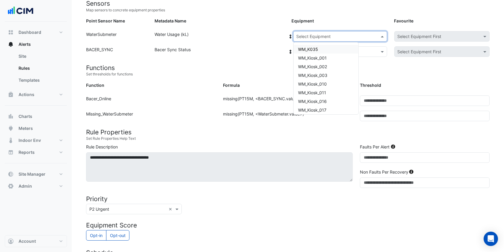
click at [312, 39] on input "text" at bounding box center [334, 36] width 75 height 6
type input "***"
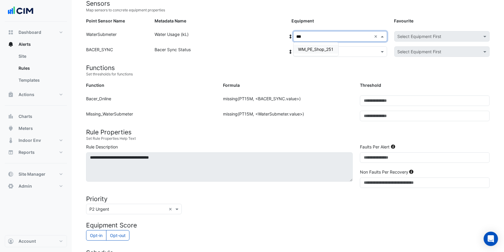
click at [310, 47] on span "WM_PE_Shop_251" at bounding box center [315, 49] width 35 height 5
click at [298, 50] on input "text" at bounding box center [334, 52] width 75 height 6
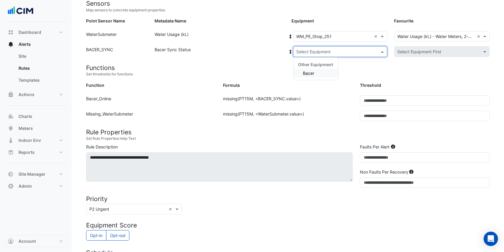
click at [308, 73] on span "Bacer" at bounding box center [308, 73] width 11 height 5
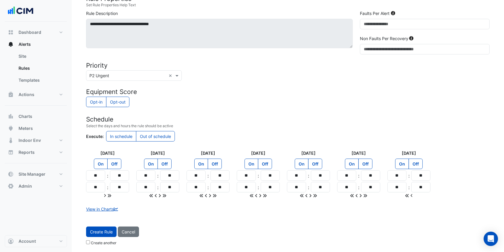
click at [98, 231] on button "Create Rule" at bounding box center [101, 231] width 31 height 10
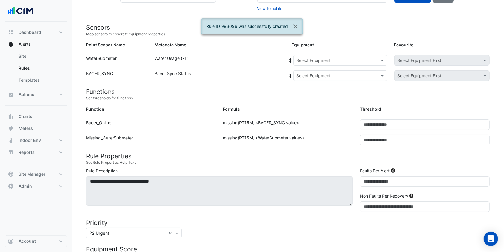
scroll to position [0, 0]
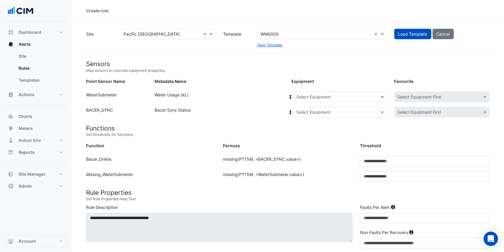
click at [295, 25] on section "Site Select a Site × Pacific Epping Plaza × Template Select a Template WM0008 ×…" at bounding box center [288, 225] width 432 height 407
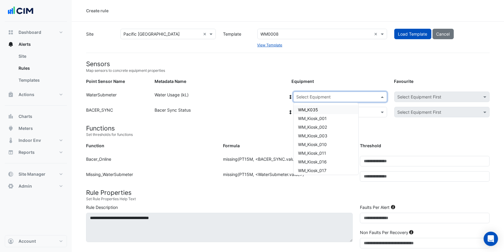
click at [304, 95] on input "text" at bounding box center [334, 97] width 75 height 6
click at [276, 86] on div "Metadata Name" at bounding box center [219, 82] width 137 height 9
click at [300, 94] on input "text" at bounding box center [334, 97] width 75 height 6
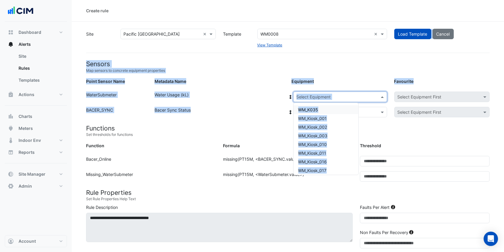
drag, startPoint x: 262, startPoint y: 110, endPoint x: 336, endPoint y: 59, distance: 89.5
click at [336, 59] on app-rules-upsert "Site Select a Site × Pacific Epping Plaza × Template Select a Template WM0008 ×…" at bounding box center [288, 229] width 404 height 400
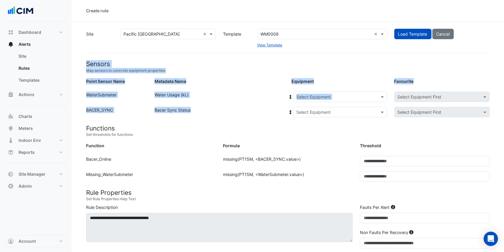
click at [336, 59] on app-rules-upsert "Site Select a Site × Pacific Epping Plaza × Template Select a Template WM0008 ×…" at bounding box center [288, 229] width 404 height 400
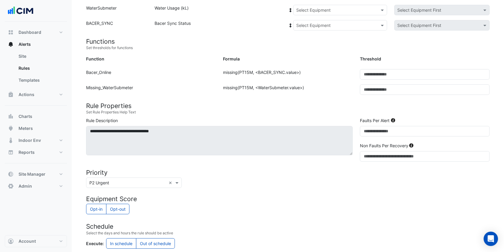
scroll to position [86, 0]
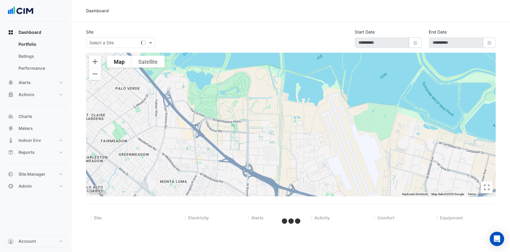
type input "**********"
select select "***"
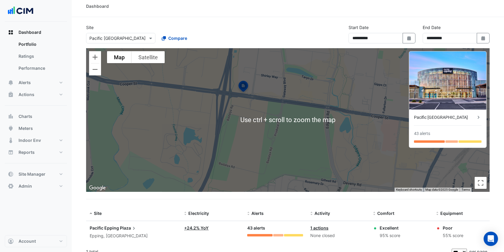
scroll to position [4, 0]
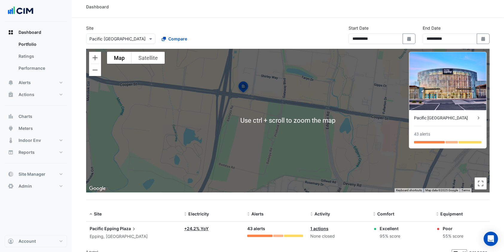
click at [268, 120] on div "To activate drag with keyboard, press Alt + Enter. Once in keyboard drag state,…" at bounding box center [288, 121] width 404 height 144
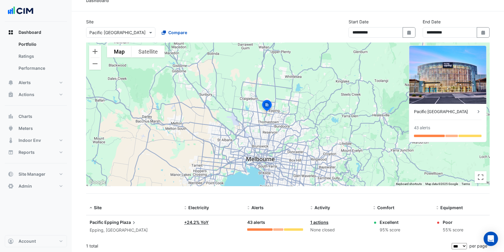
scroll to position [11, 0]
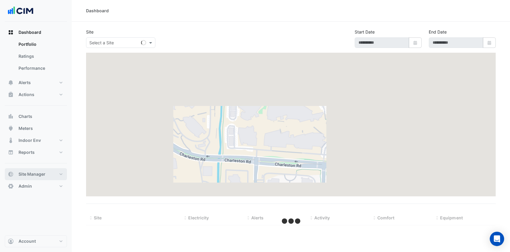
click at [45, 172] on span "Site Manager" at bounding box center [32, 174] width 27 height 6
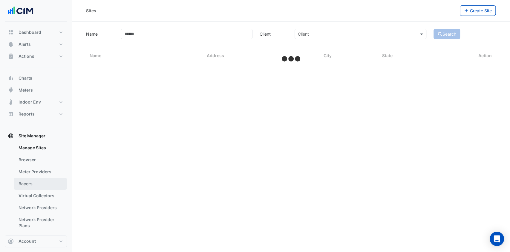
click at [22, 179] on link "Bacers" at bounding box center [40, 184] width 53 height 12
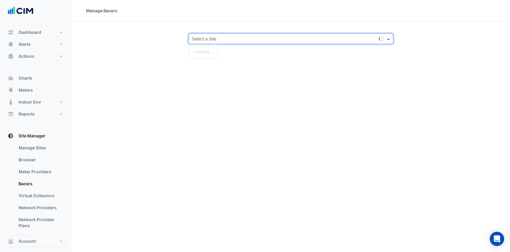
click at [216, 38] on input "text" at bounding box center [285, 39] width 187 height 6
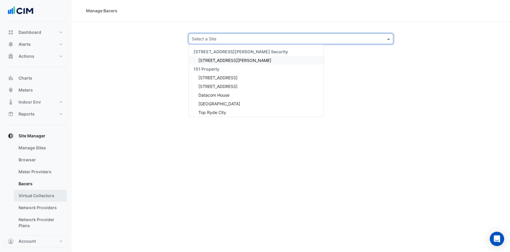
click at [40, 200] on link "Virtual Collectors" at bounding box center [40, 196] width 53 height 12
click at [211, 40] on input "text" at bounding box center [285, 39] width 187 height 6
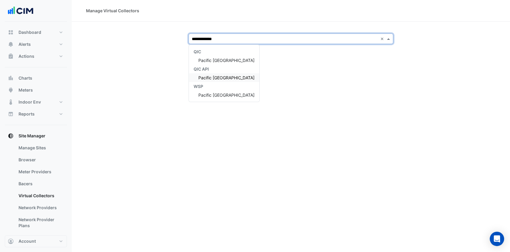
type input "**********"
click at [222, 60] on span "Pacific [GEOGRAPHIC_DATA]" at bounding box center [227, 60] width 56 height 5
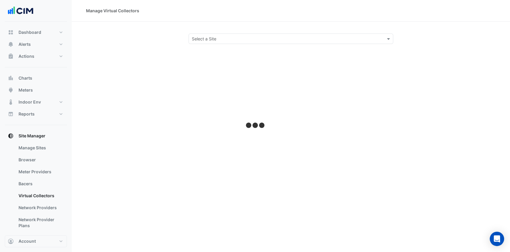
click at [222, 60] on div "Manage Virtual Collectors Select a Site" at bounding box center [291, 126] width 439 height 252
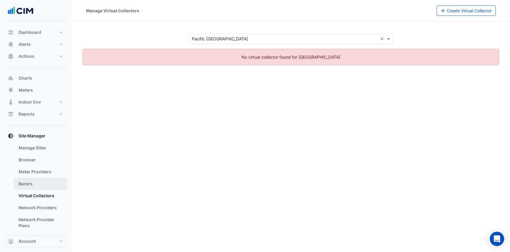
click at [28, 184] on link "Bacers" at bounding box center [40, 184] width 53 height 12
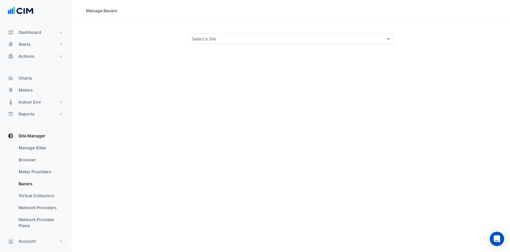
click at [195, 42] on div "Select a Site" at bounding box center [204, 39] width 25 height 6
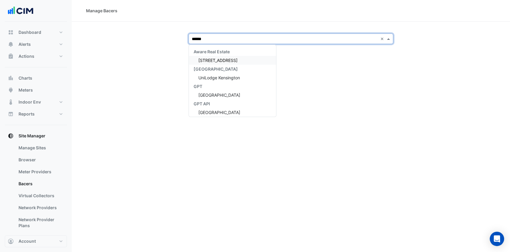
type input "*******"
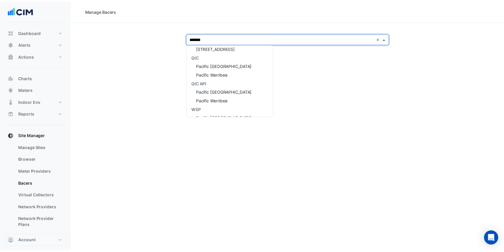
scroll to position [125, 0]
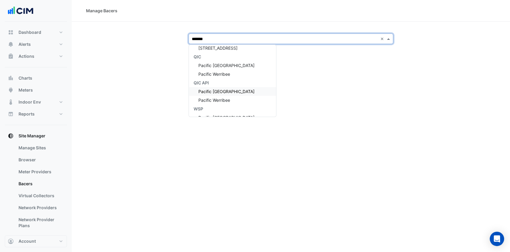
click at [223, 89] on span "Pacific [GEOGRAPHIC_DATA]" at bounding box center [227, 91] width 56 height 5
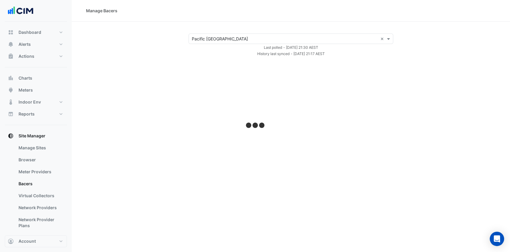
select select "***"
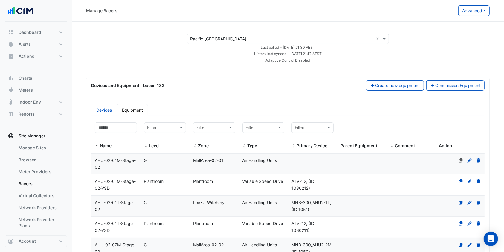
drag, startPoint x: 205, startPoint y: 91, endPoint x: 206, endPoint y: 76, distance: 15.0
drag, startPoint x: 206, startPoint y: 76, endPoint x: 182, endPoint y: 52, distance: 33.8
click at [182, 52] on div "Select a Site × Pacific [GEOGRAPHIC_DATA] × Last polled - [DATE] 21:30 AEST His…" at bounding box center [288, 48] width 418 height 30
click at [103, 106] on link "Devices" at bounding box center [104, 110] width 26 height 12
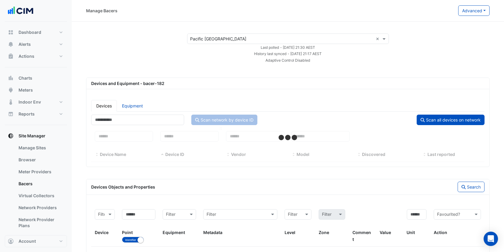
select select "***"
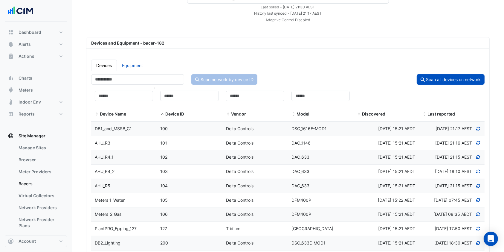
scroll to position [39, 0]
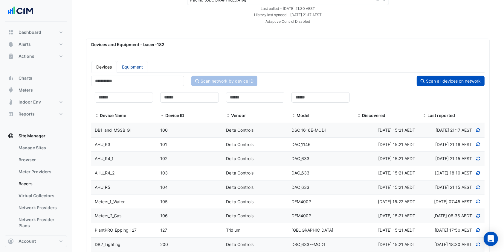
click at [131, 68] on link "Equipment" at bounding box center [132, 67] width 31 height 12
select select "***"
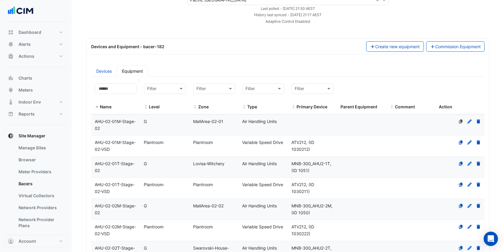
click at [118, 95] on div "Name" at bounding box center [116, 96] width 42 height 27
click at [120, 91] on input at bounding box center [116, 88] width 42 height 10
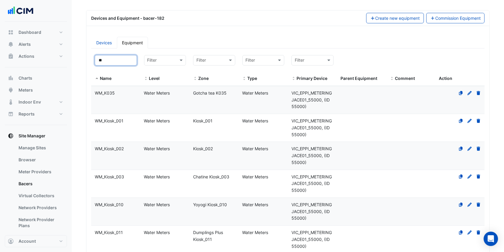
scroll to position [65, 0]
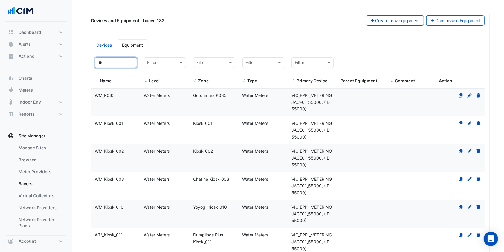
type input "*"
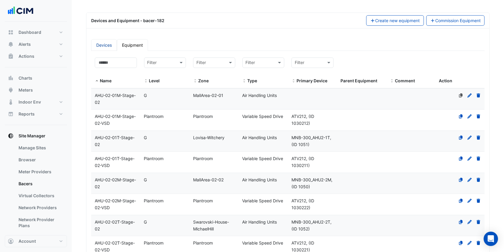
click at [105, 44] on link "Devices" at bounding box center [104, 45] width 26 height 12
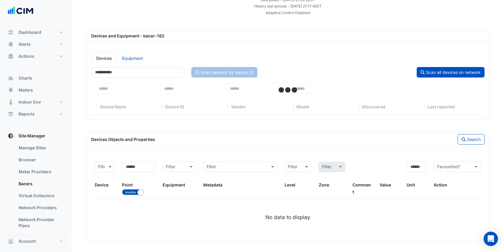
select select "***"
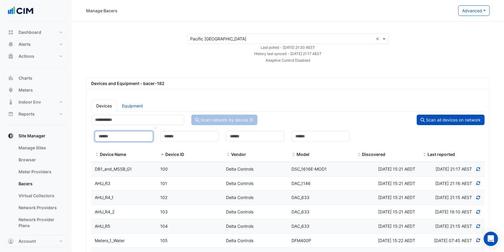
click at [128, 138] on input at bounding box center [124, 136] width 58 height 10
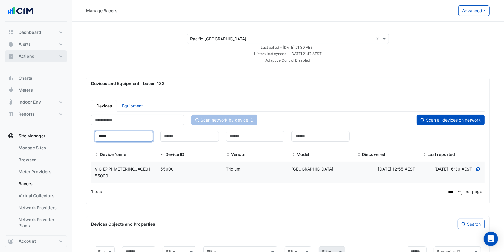
type input "*****"
click at [45, 60] on button "Actions" at bounding box center [36, 56] width 62 height 12
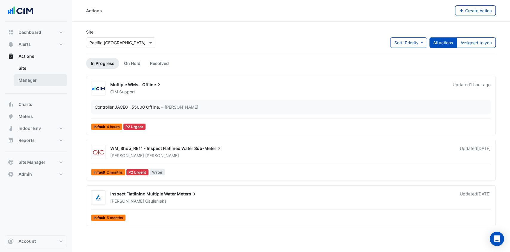
click at [35, 80] on link "Manager" at bounding box center [40, 80] width 53 height 12
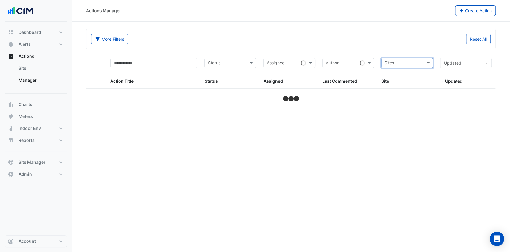
select select "***"
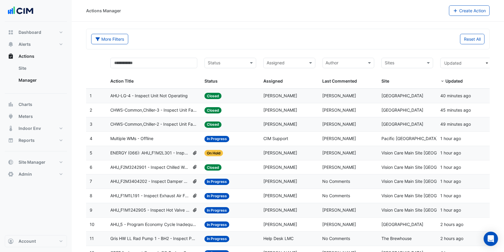
click at [142, 135] on span "Multiple WMs - Offline" at bounding box center [131, 138] width 43 height 7
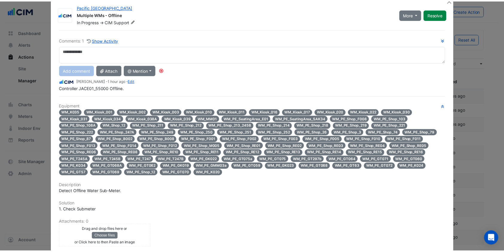
scroll to position [1, 0]
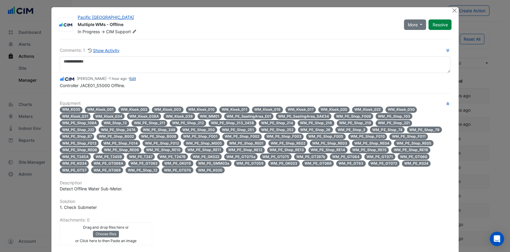
click at [129, 80] on link "Edit" at bounding box center [132, 78] width 7 height 4
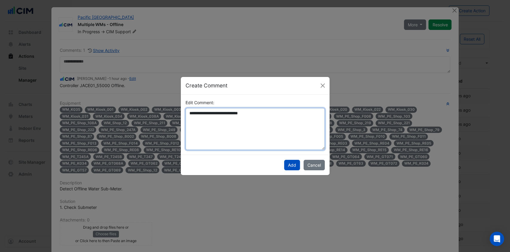
click at [209, 114] on textarea "**********" at bounding box center [255, 129] width 139 height 42
type textarea "**********"
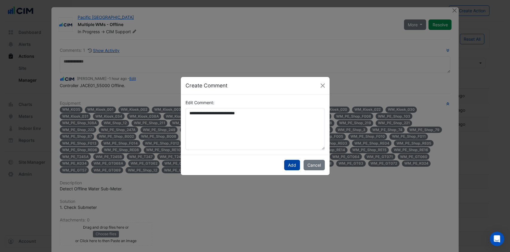
click at [294, 164] on button "Add" at bounding box center [292, 165] width 16 height 10
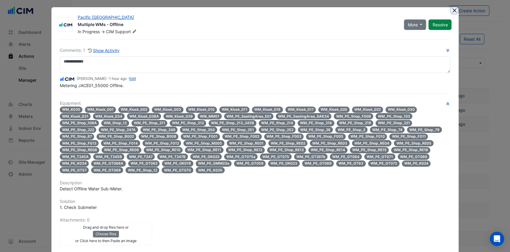
click at [452, 8] on button "Close" at bounding box center [455, 10] width 6 height 6
